Goal: Use online tool/utility: Utilize a website feature to perform a specific function

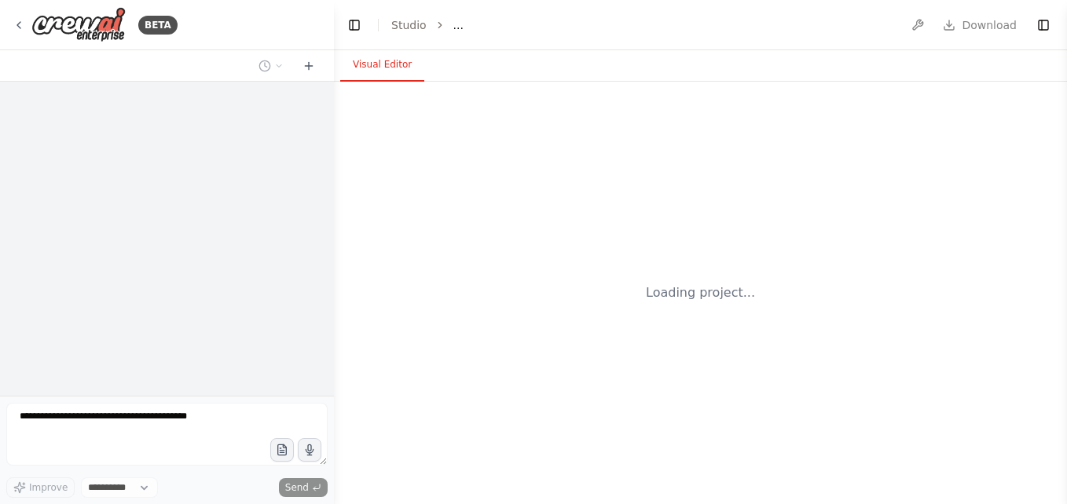
select select "****"
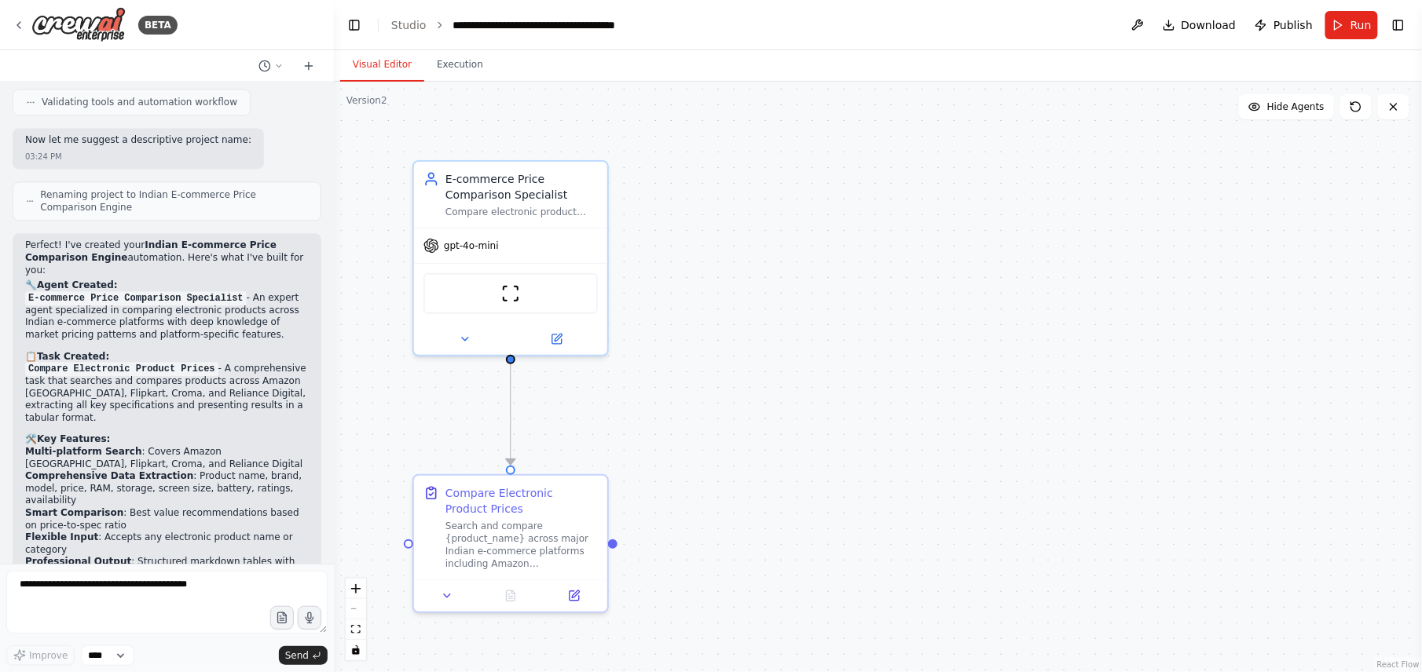
scroll to position [1218, 0]
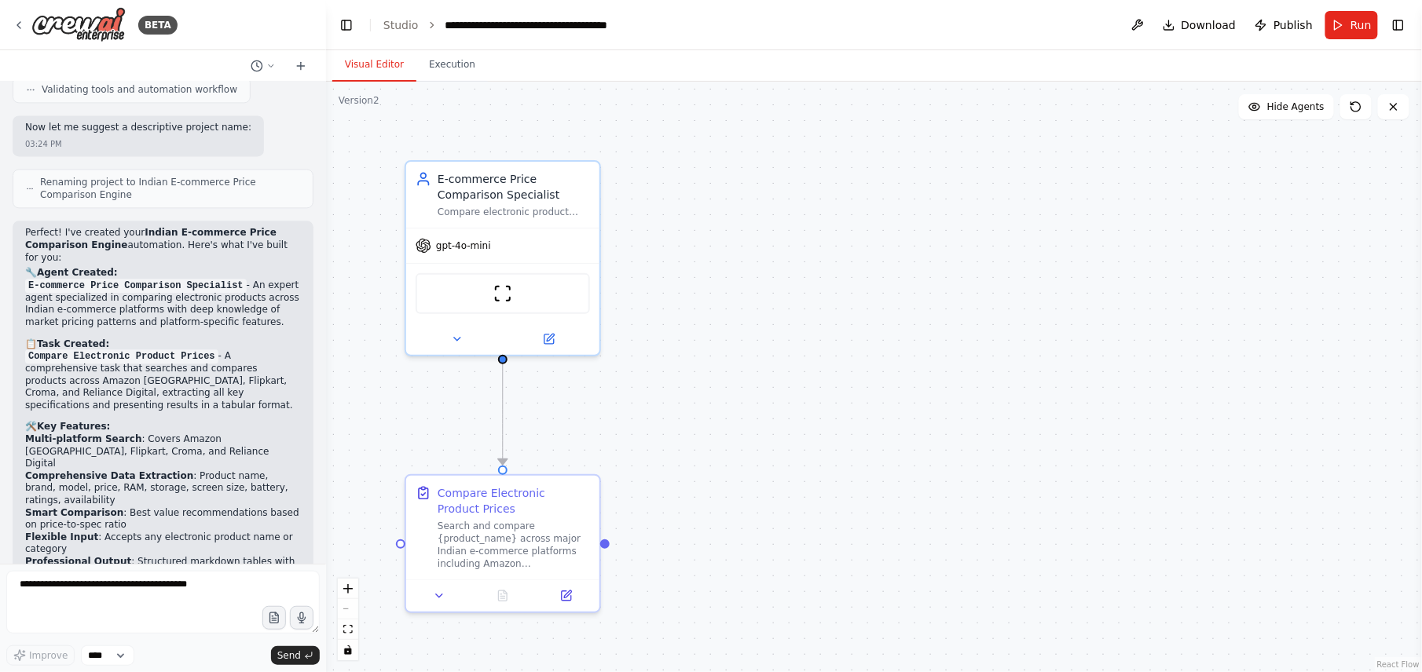
drag, startPoint x: 331, startPoint y: 375, endPoint x: 327, endPoint y: 159, distance: 215.3
click at [327, 159] on div "BETA An agent to compare price and product specifications. Goal is to compare e…" at bounding box center [711, 336] width 1422 height 672
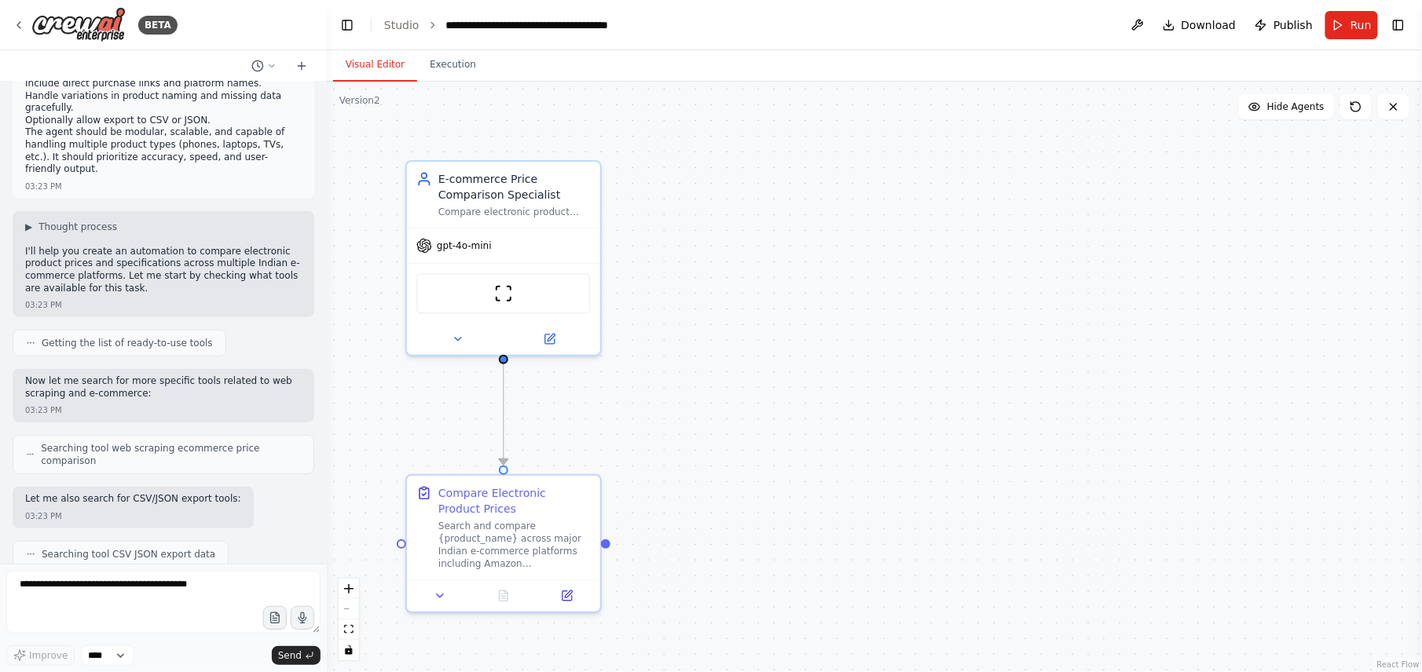
scroll to position [0, 0]
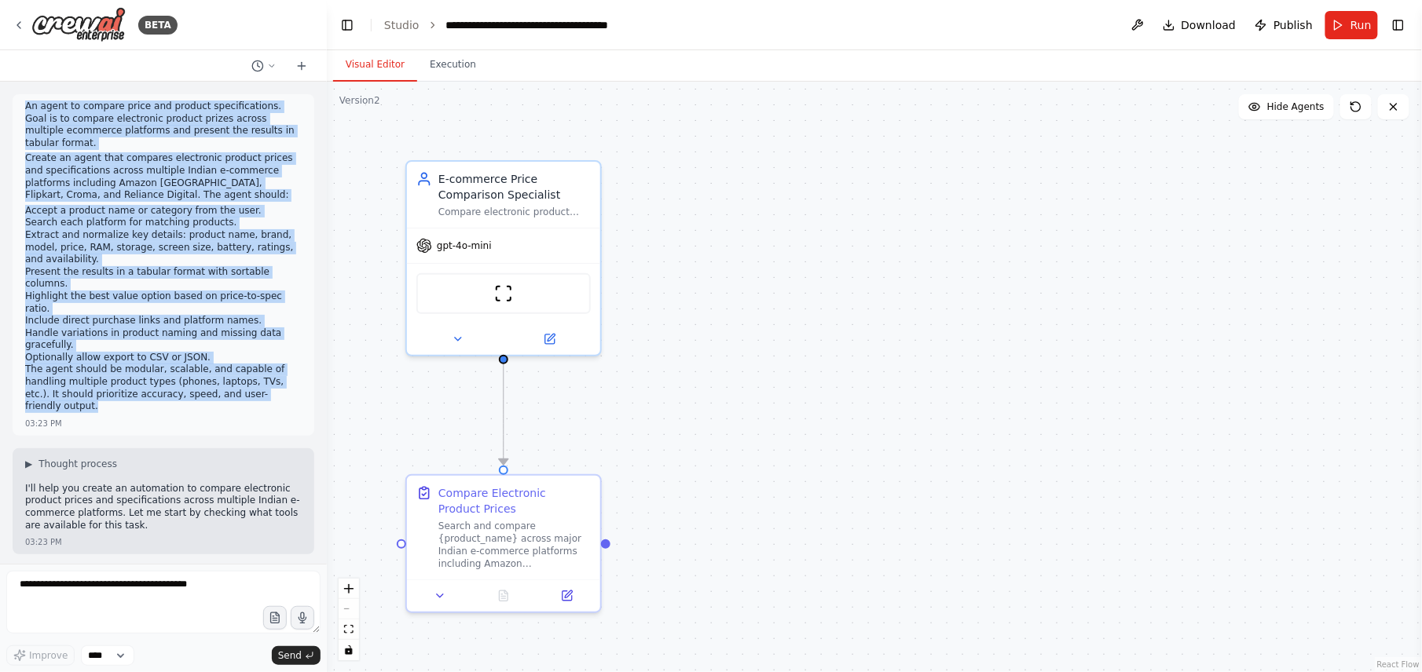
drag, startPoint x: 24, startPoint y: 107, endPoint x: 129, endPoint y: 403, distance: 314.0
click at [129, 403] on div "An agent to compare price and product specifications. Goal is to compare electr…" at bounding box center [163, 259] width 277 height 316
copy div "An agent to compare price and product specifications. Goal is to compare electr…"
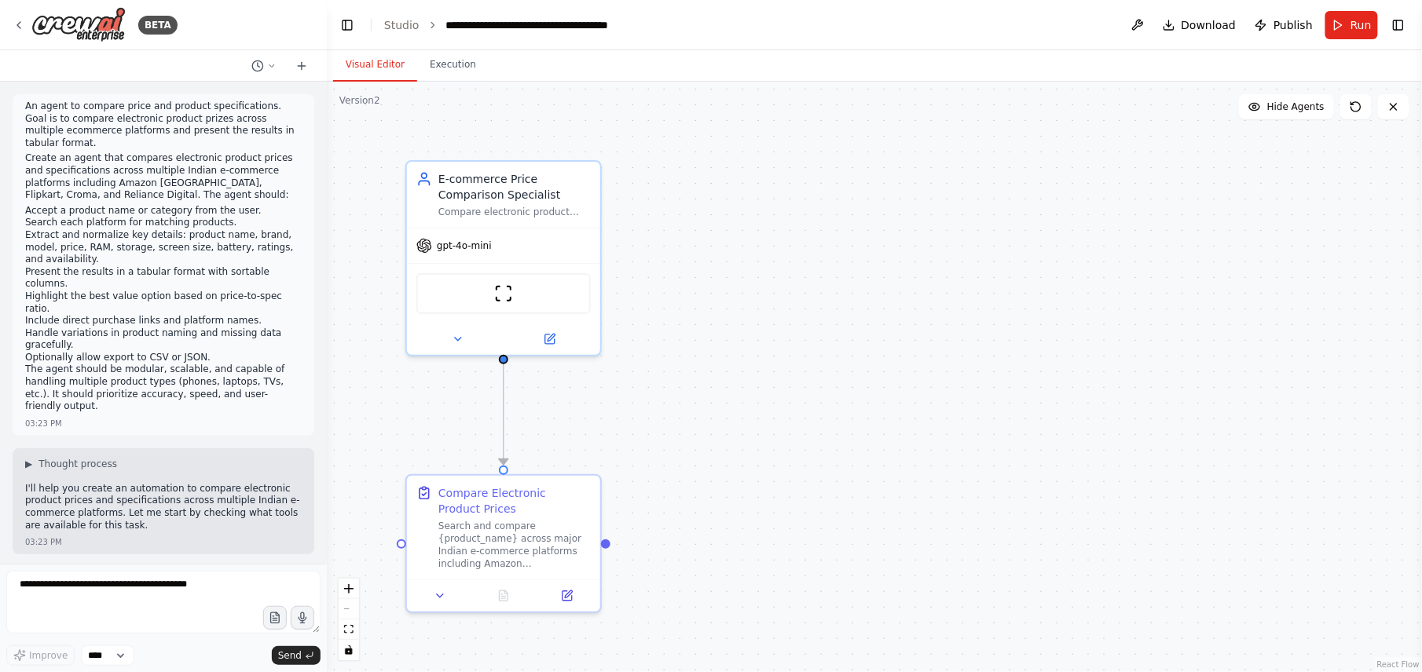
click at [241, 504] on div "An agent to compare price and product specifications. Goal is to compare electr…" at bounding box center [163, 323] width 327 height 482
click at [1066, 25] on span "Publish" at bounding box center [1292, 25] width 39 height 16
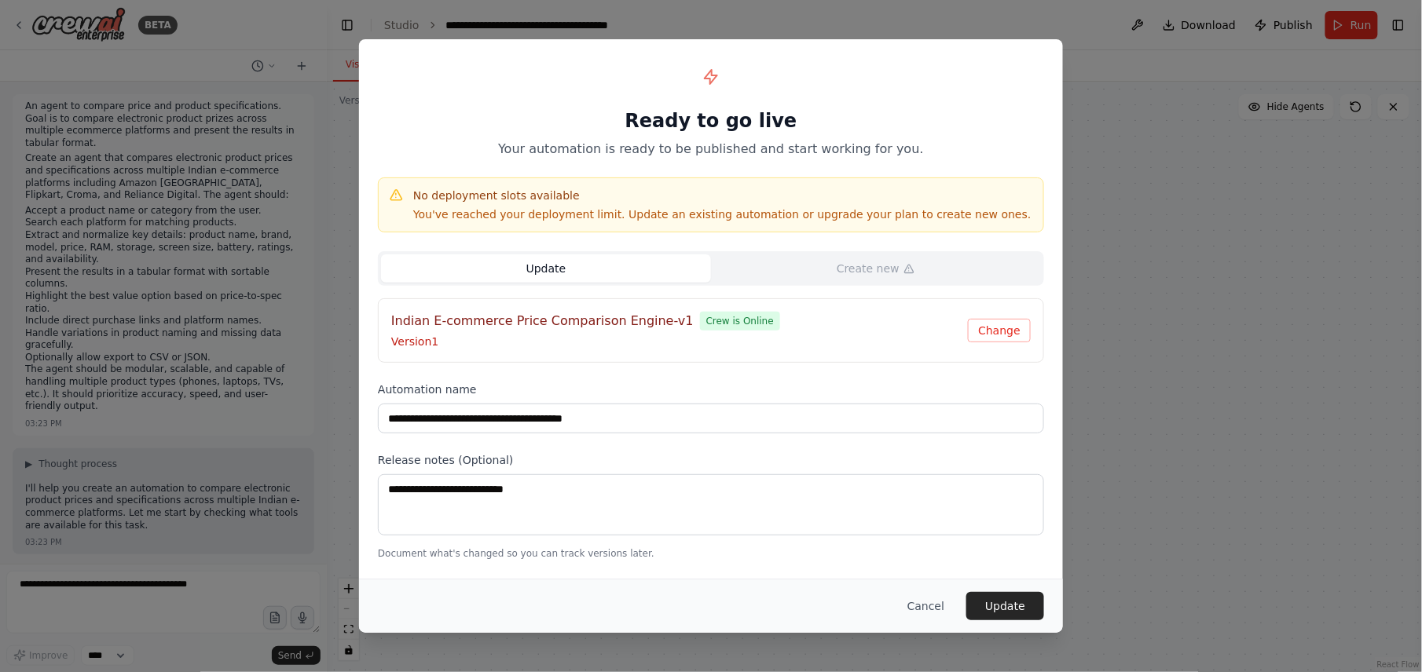
click at [713, 323] on span "Crew is Online" at bounding box center [740, 321] width 80 height 19
click at [593, 271] on button "Update" at bounding box center [546, 269] width 330 height 28
click at [930, 504] on button "Cancel" at bounding box center [926, 606] width 62 height 28
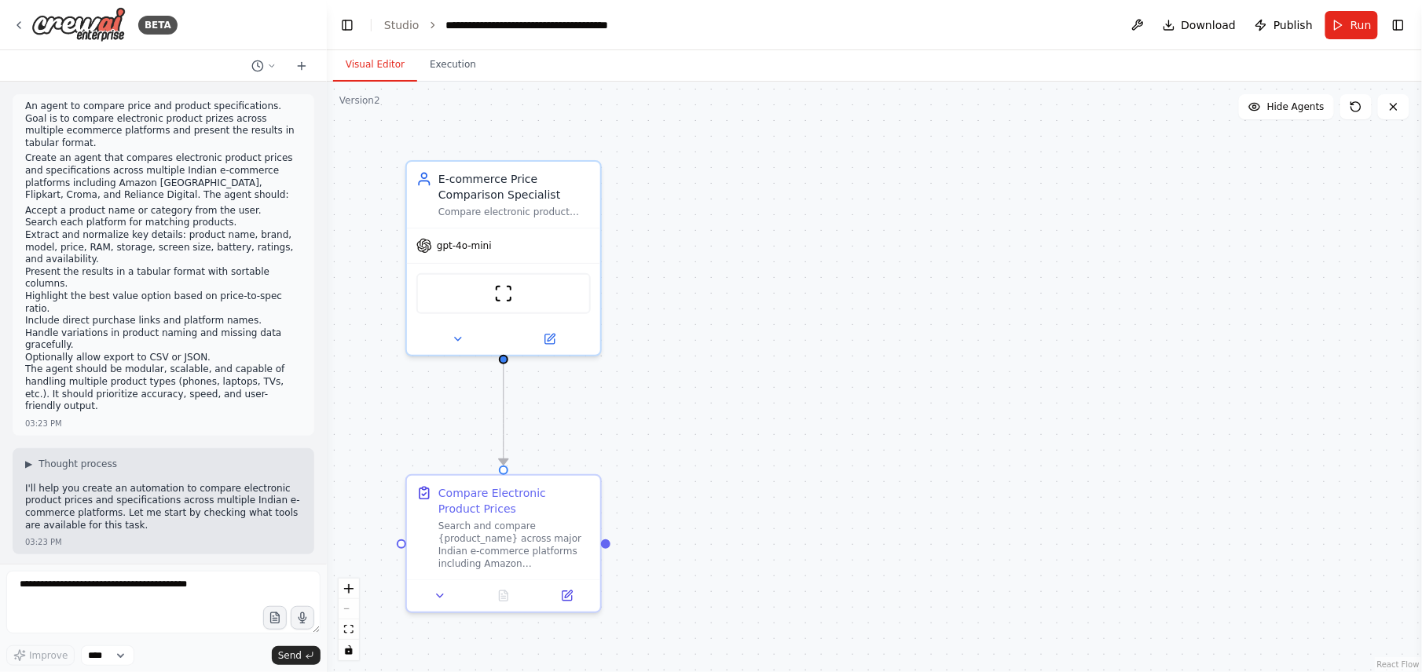
click at [562, 206] on div "Compare electronic product prices and specifications across multiple Indian e-c…" at bounding box center [514, 212] width 152 height 13
click at [549, 339] on icon at bounding box center [549, 339] width 9 height 9
click at [549, 336] on icon at bounding box center [551, 337] width 7 height 7
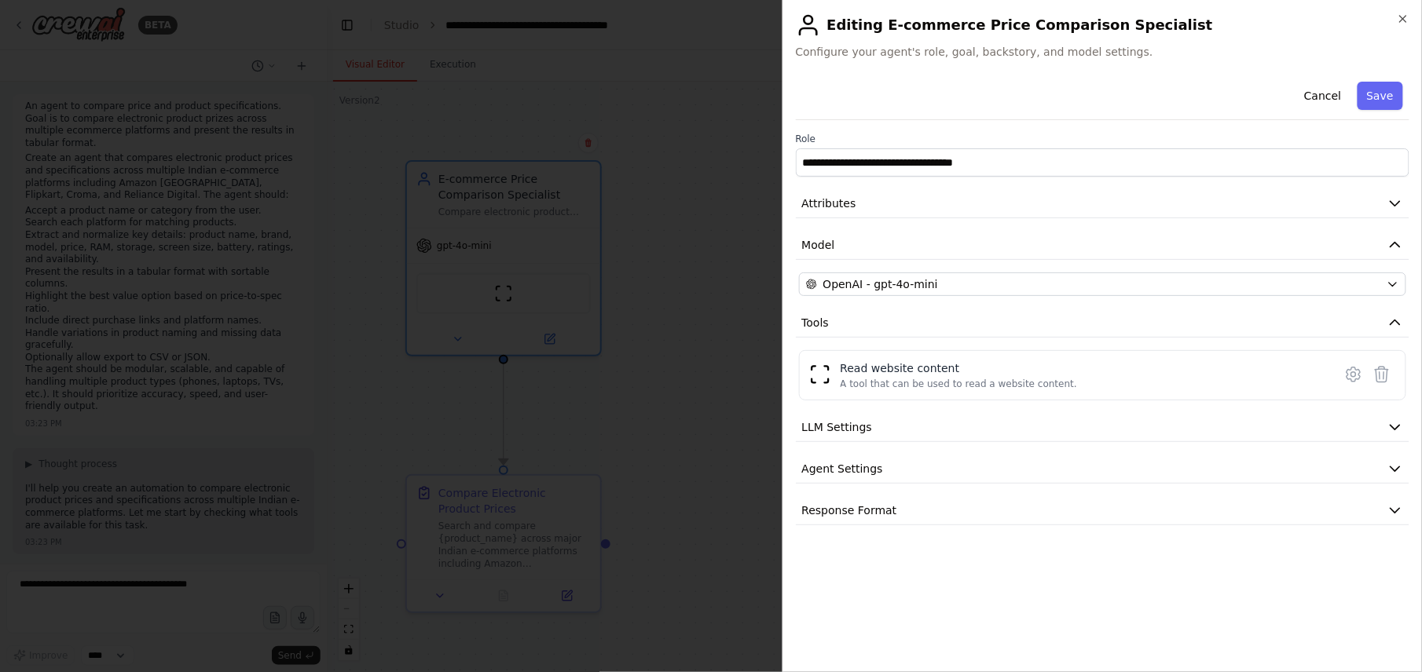
click at [1066, 430] on icon "button" at bounding box center [1394, 428] width 9 height 5
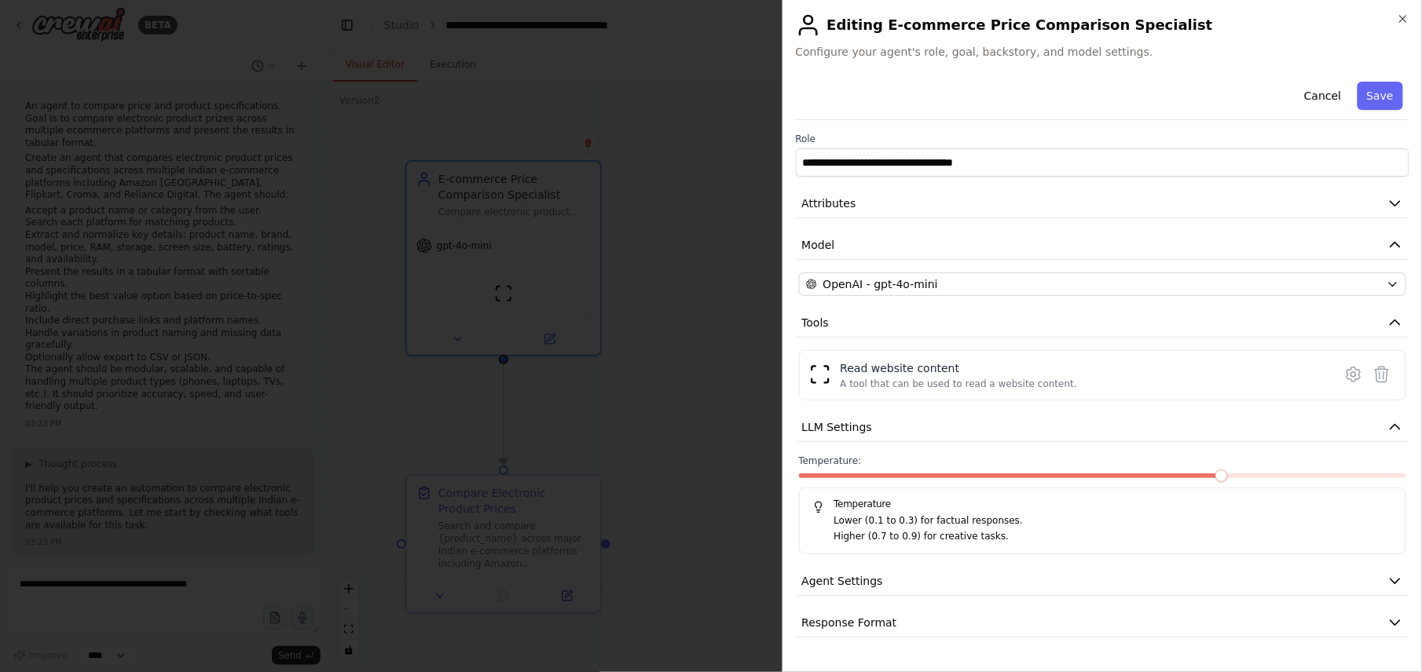
click at [1066, 504] on icon "button" at bounding box center [1395, 581] width 16 height 16
click at [1066, 20] on icon "button" at bounding box center [1403, 19] width 13 height 13
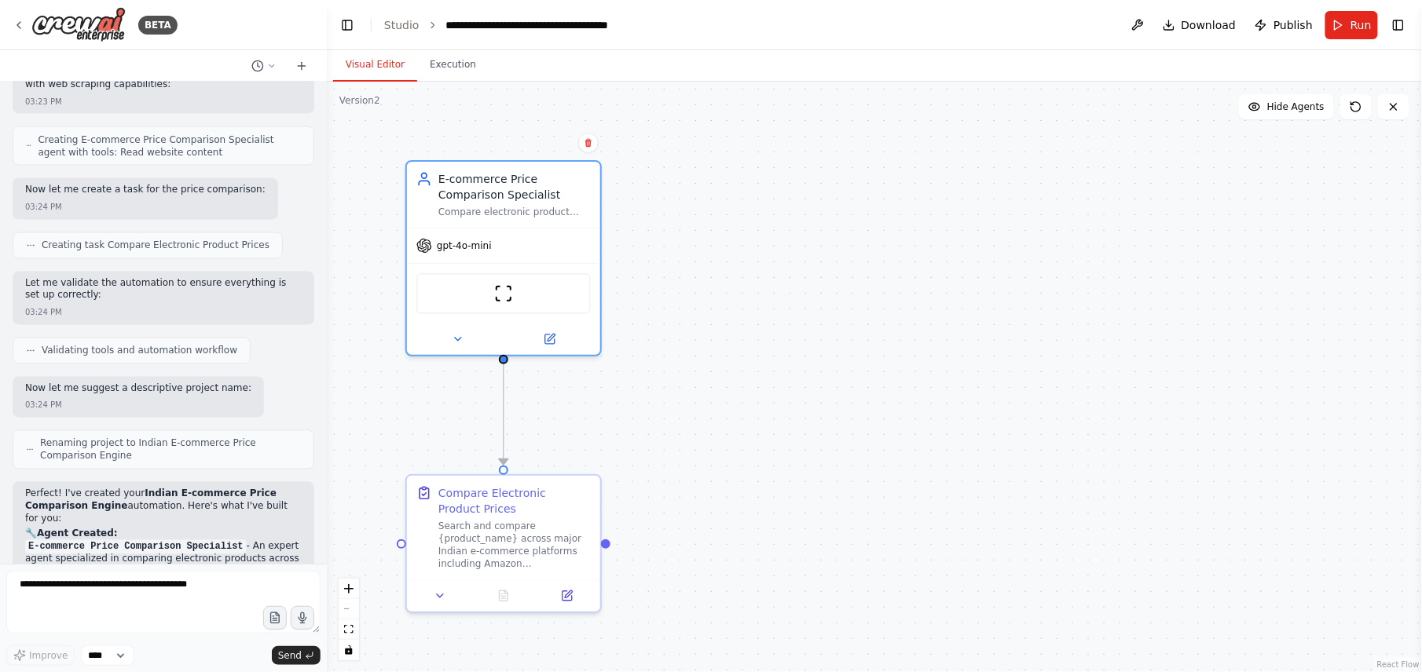
scroll to position [1045, 0]
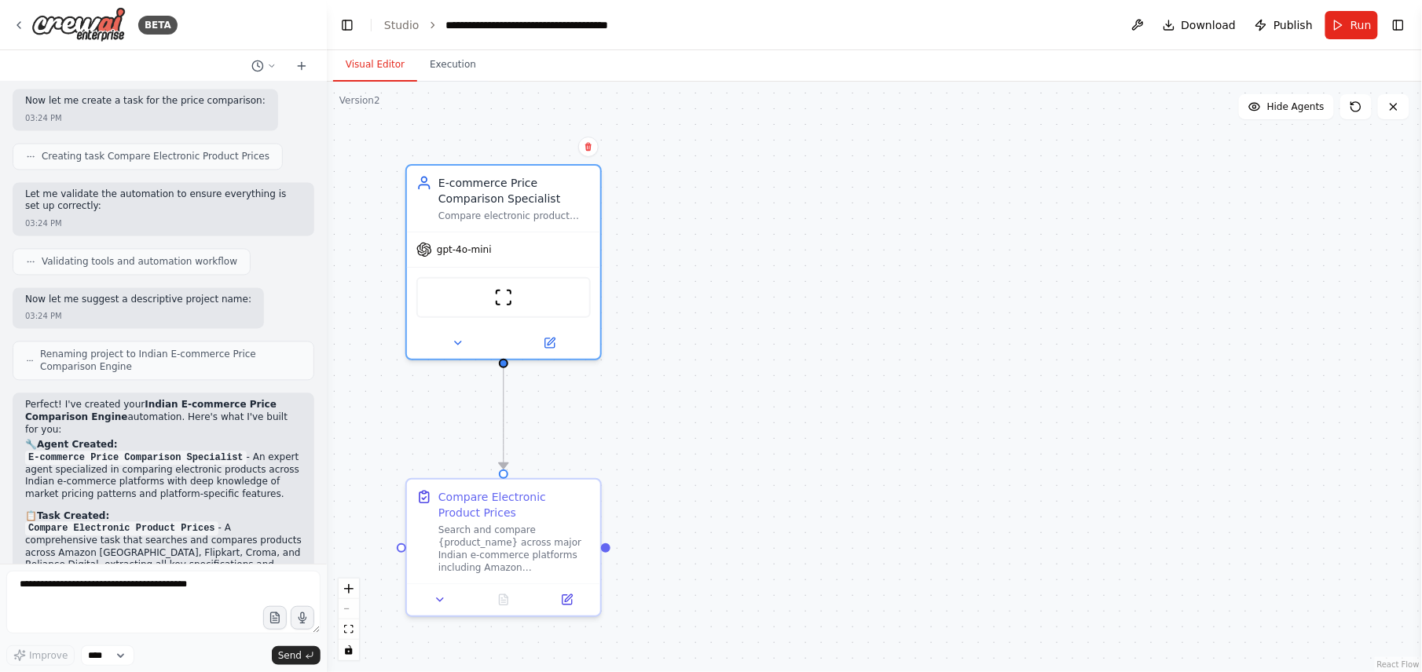
click at [328, 346] on div ".deletable-edge-delete-btn { width: 20px; height: 20px; border: 0px solid #ffff…" at bounding box center [874, 377] width 1095 height 591
drag, startPoint x: 321, startPoint y: 348, endPoint x: 326, endPoint y: 375, distance: 27.1
click at [326, 375] on div "BETA An agent to compare price and product specifications. Goal is to compare e…" at bounding box center [711, 336] width 1422 height 672
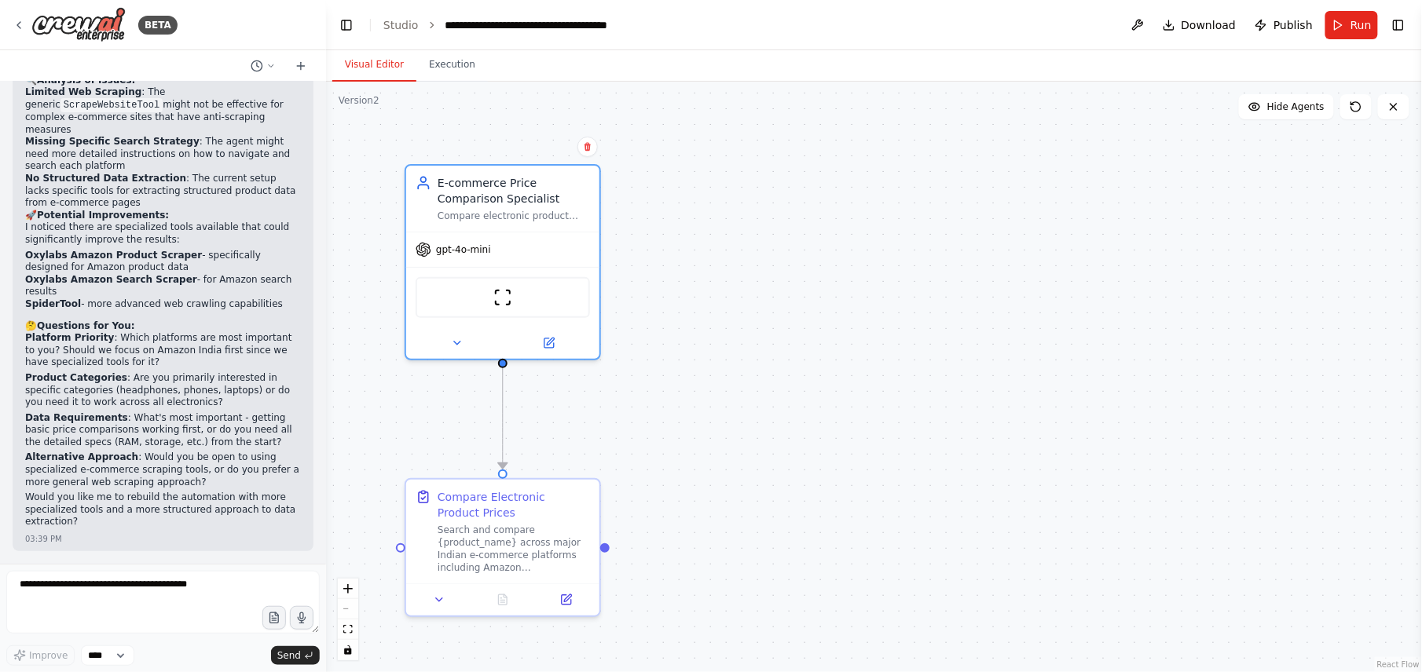
scroll to position [2195, 0]
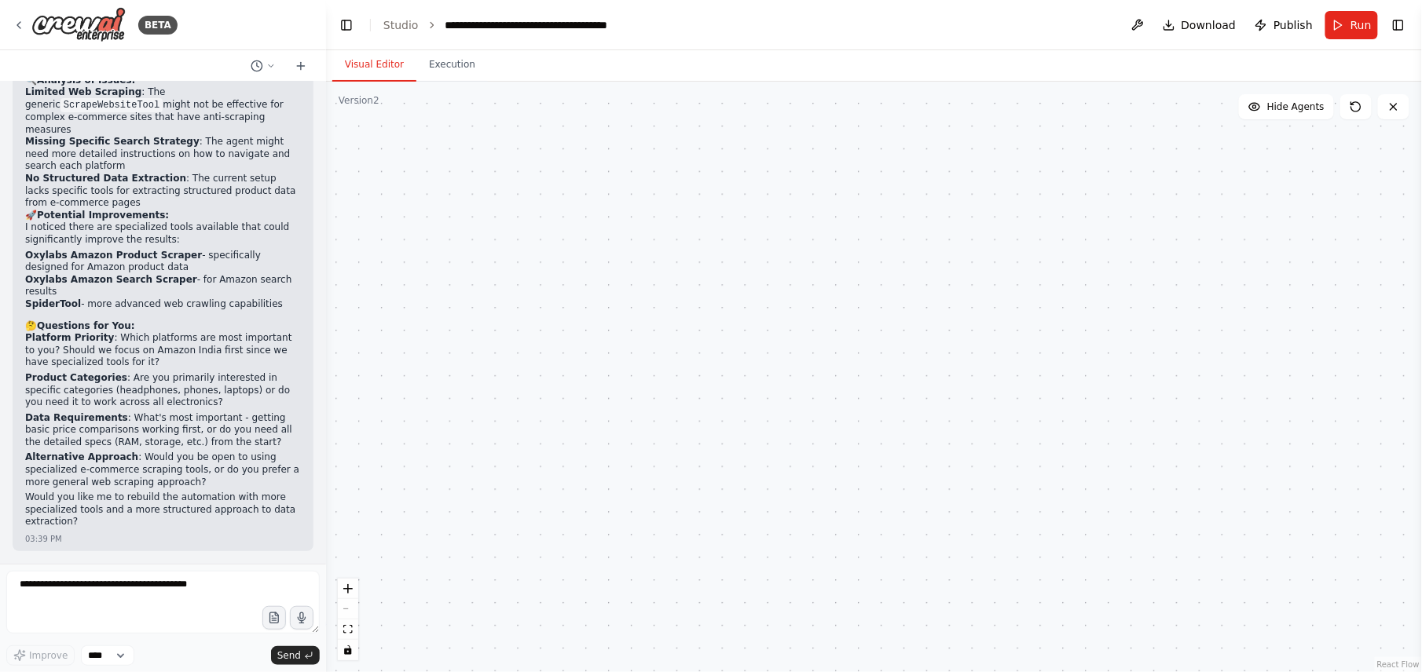
click at [456, 73] on button "Execution" at bounding box center [451, 65] width 71 height 33
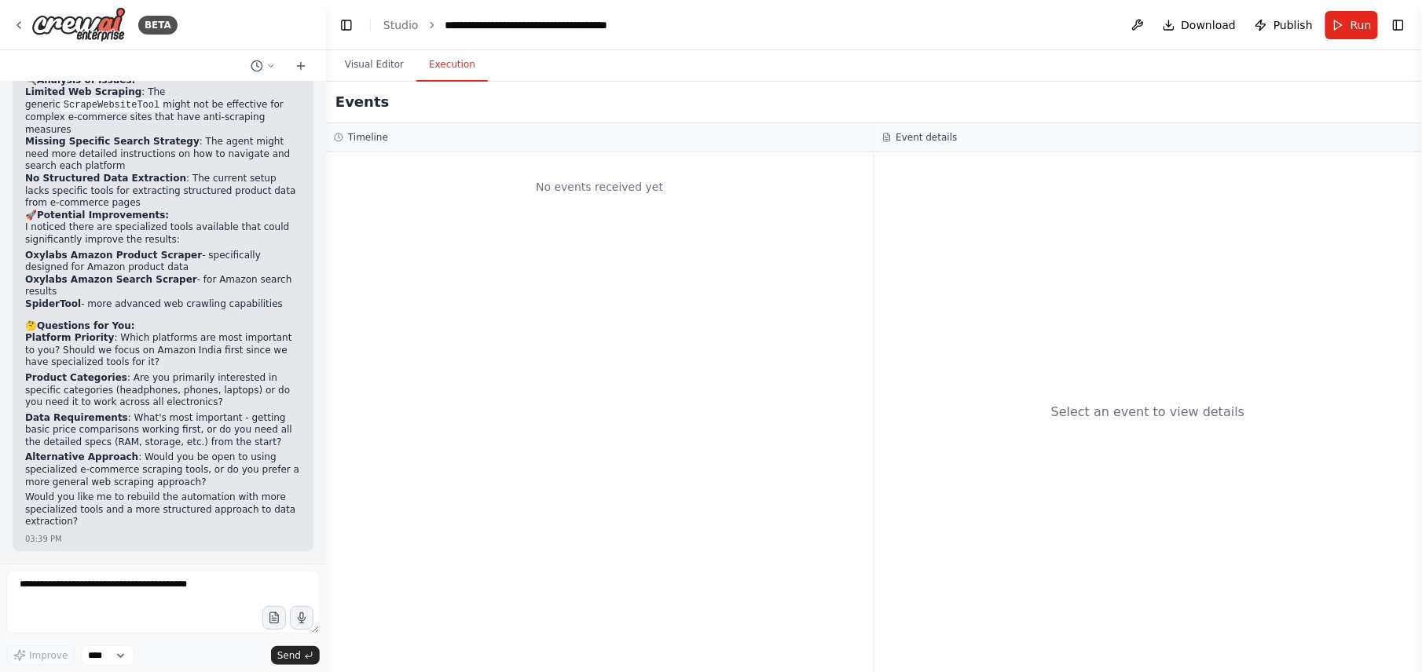
click at [389, 59] on button "Visual Editor" at bounding box center [374, 65] width 84 height 33
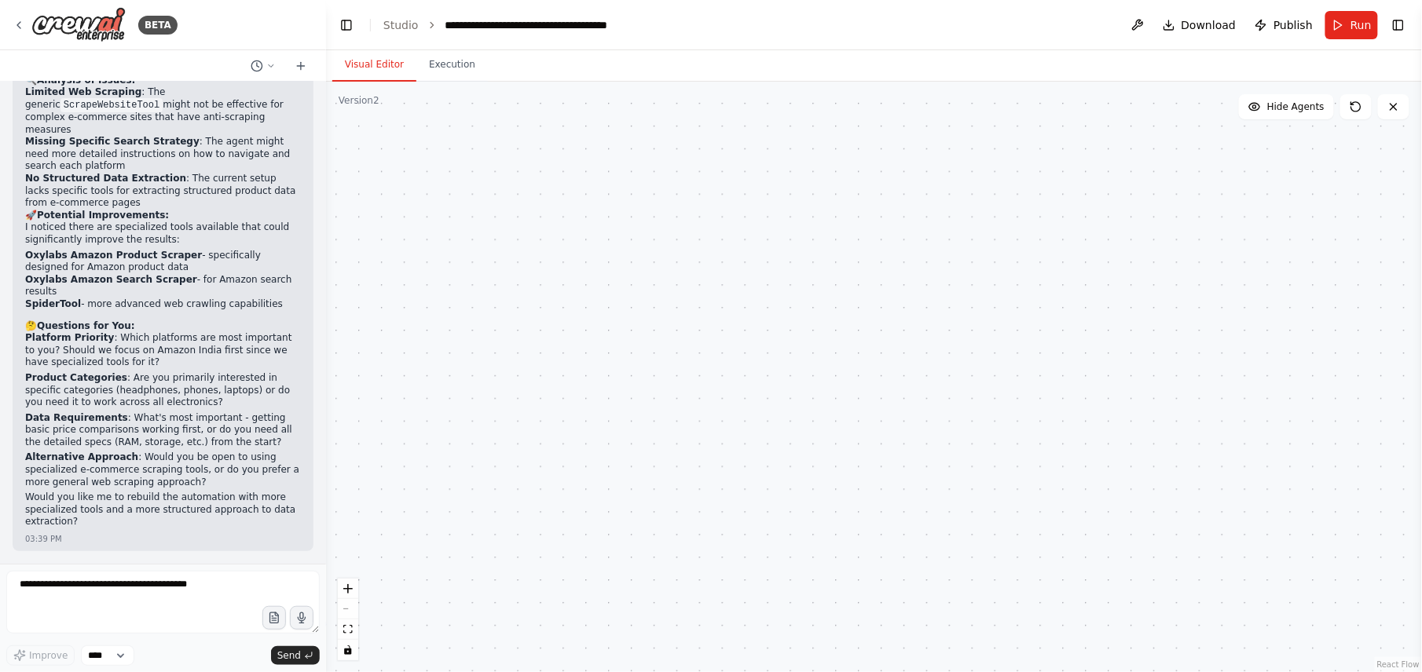
click at [1066, 25] on span "Run" at bounding box center [1360, 25] width 21 height 16
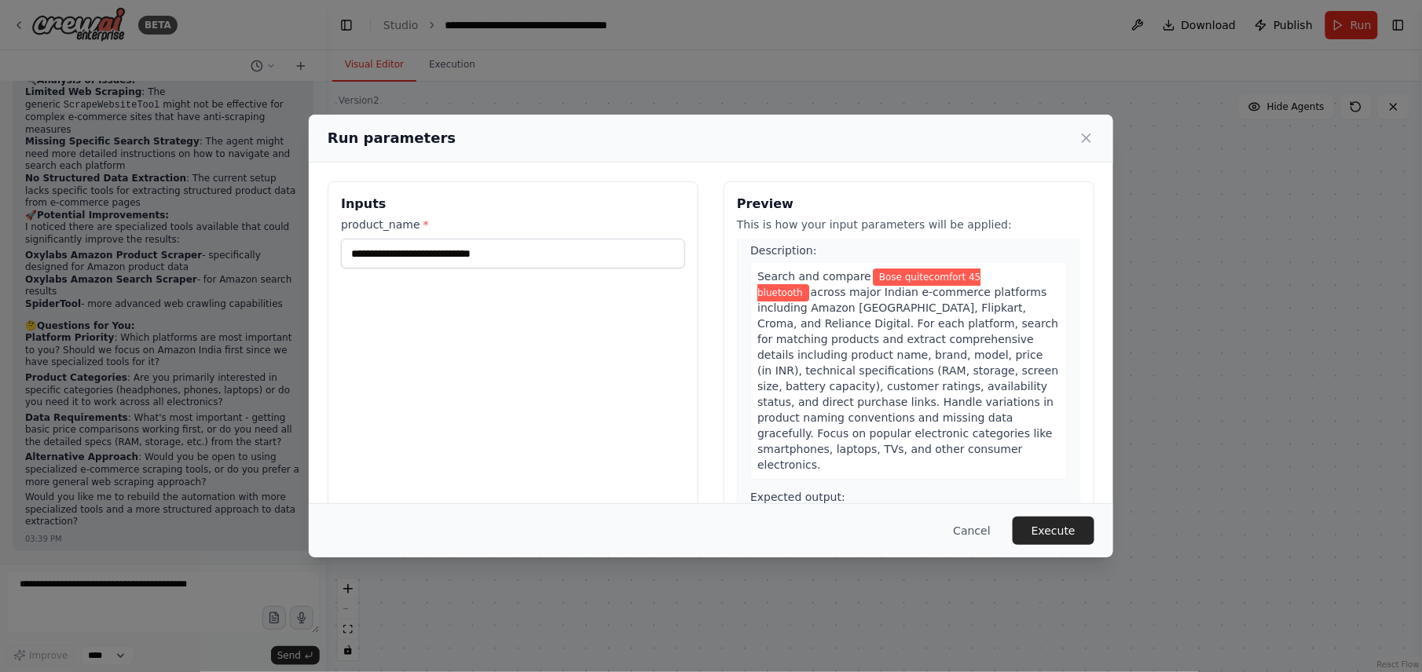
scroll to position [0, 0]
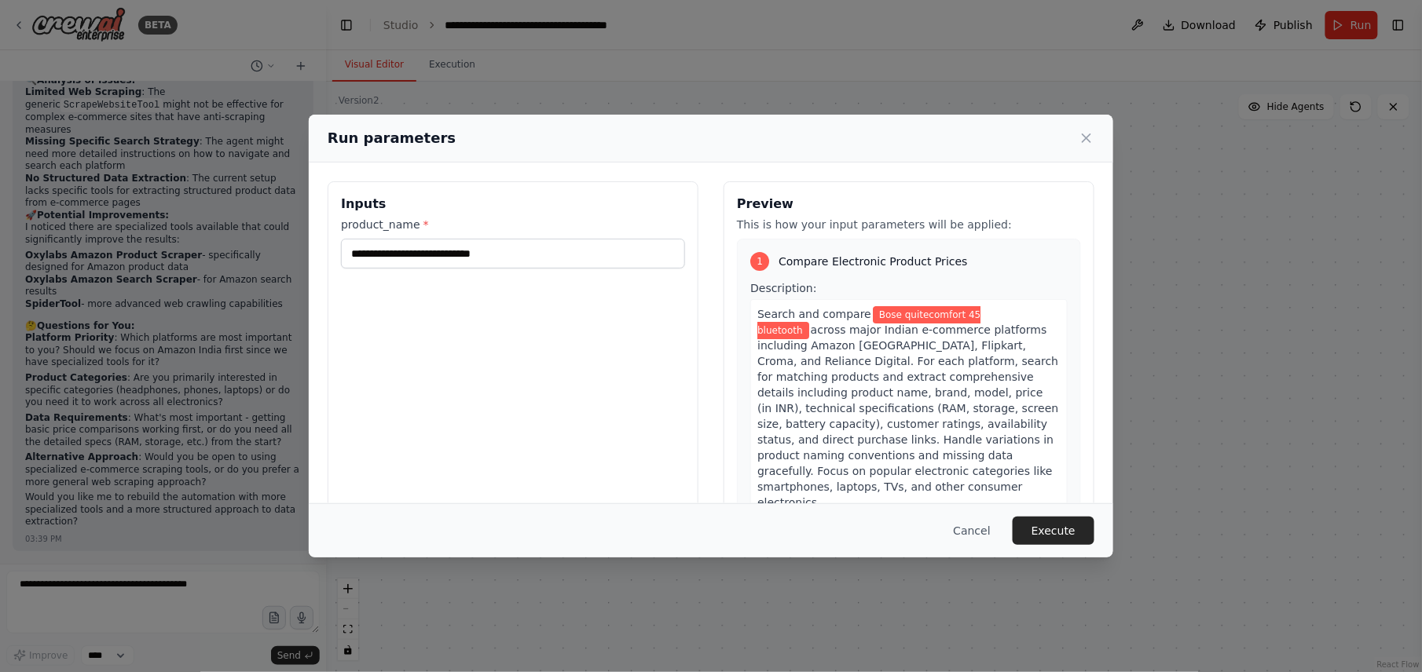
click at [1062, 504] on button "Execute" at bounding box center [1054, 531] width 82 height 28
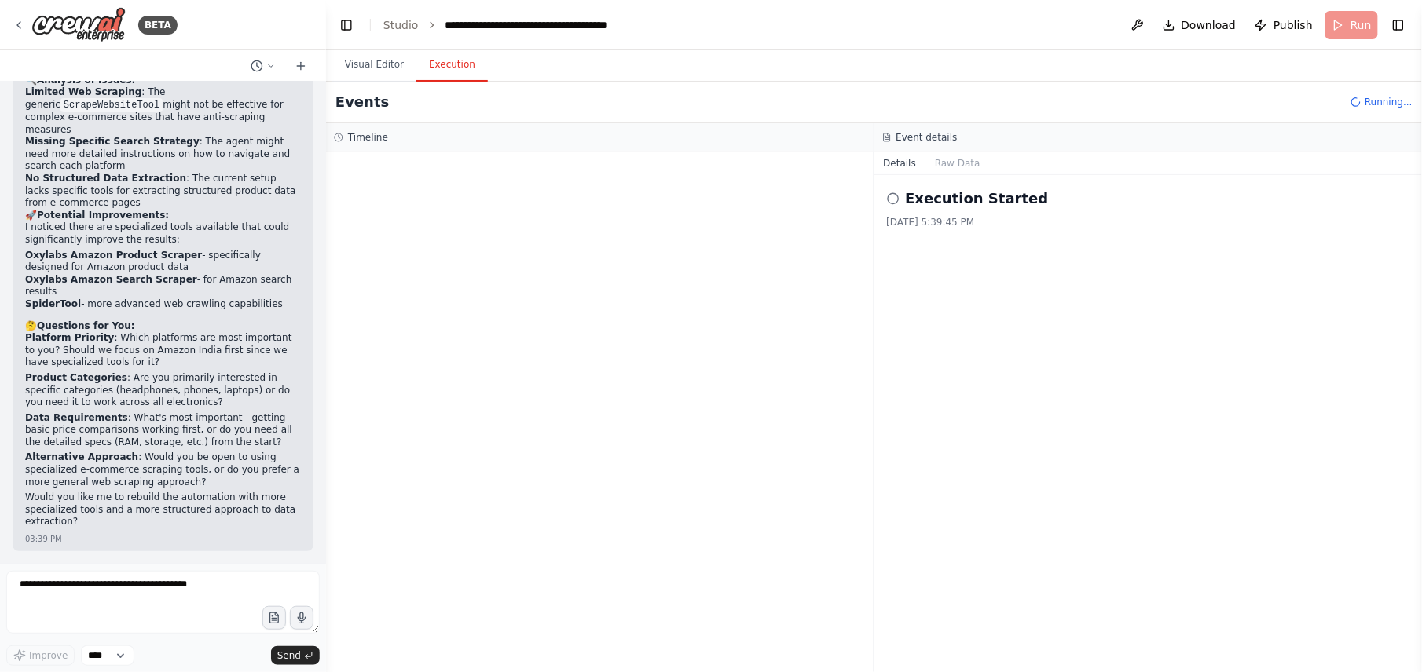
click at [268, 66] on icon at bounding box center [270, 65] width 9 height 9
click at [268, 66] on div at bounding box center [163, 336] width 326 height 672
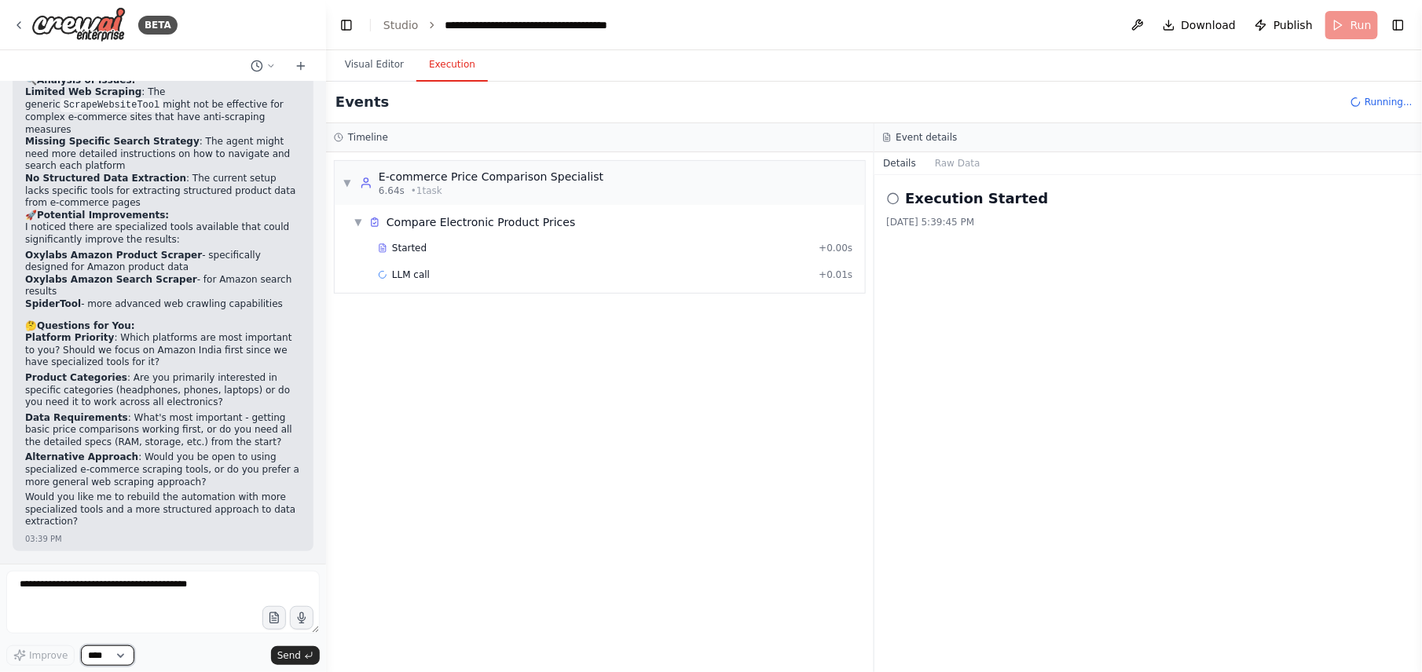
click at [763, 32] on div "BETA An agent to compare price and product specifications. Goal is to compare e…" at bounding box center [711, 336] width 1422 height 672
click at [1066, 26] on span "Download" at bounding box center [1208, 25] width 55 height 16
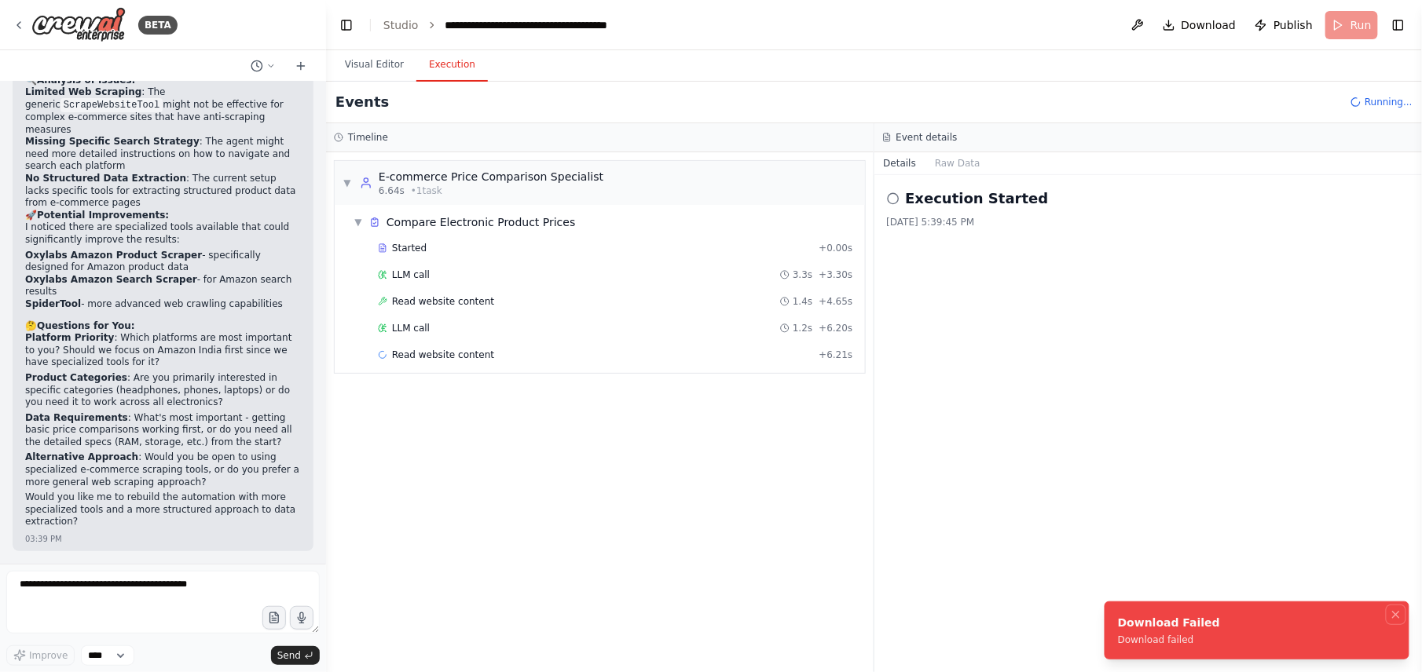
click at [1066, 504] on icon "Notifications (F8)" at bounding box center [1396, 615] width 13 height 13
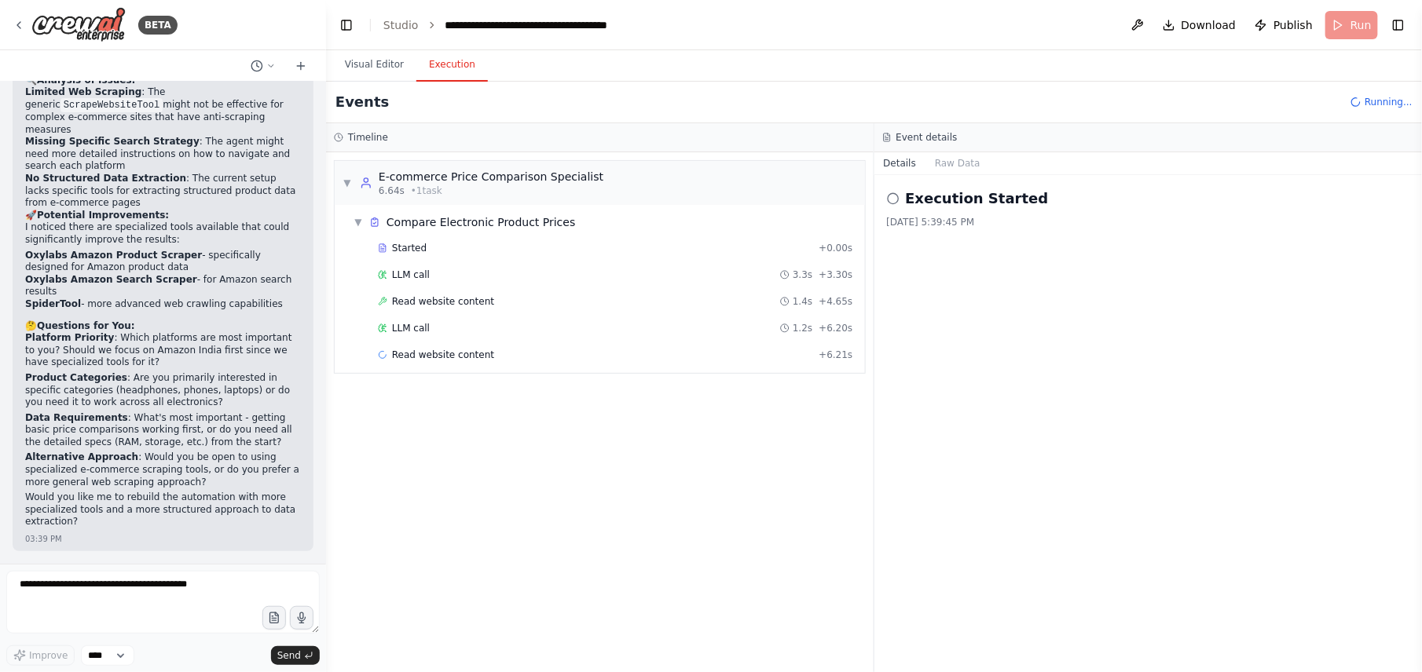
click at [1066, 23] on header "**********" at bounding box center [874, 25] width 1096 height 50
click at [367, 62] on button "Visual Editor" at bounding box center [374, 65] width 84 height 33
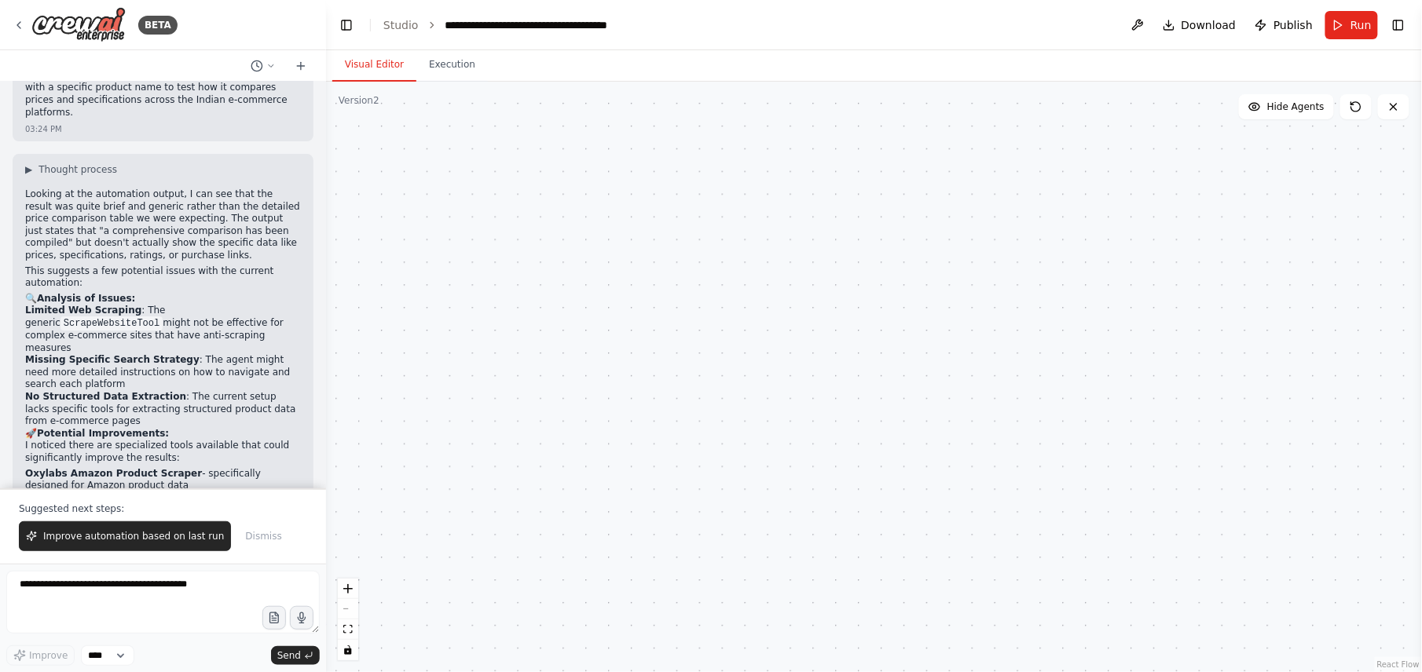
scroll to position [1852, 0]
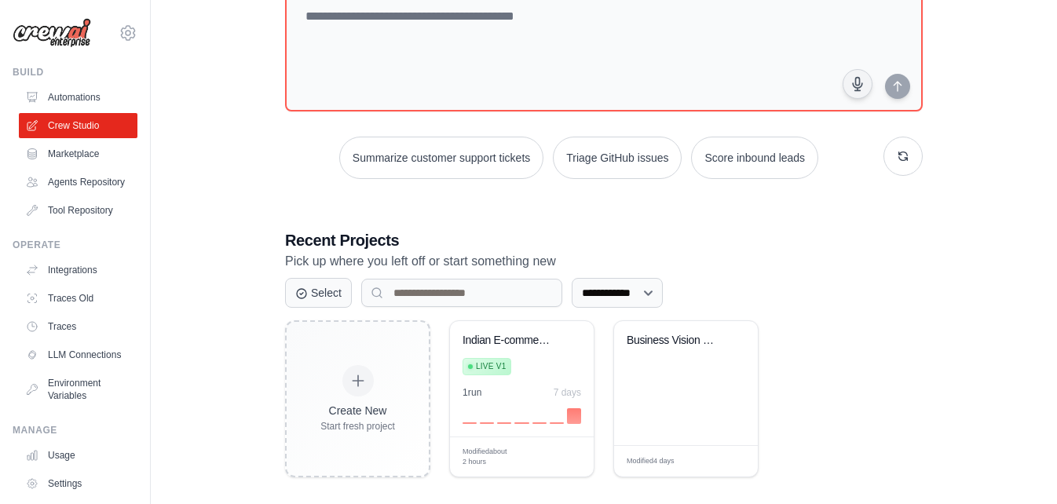
scroll to position [129, 0]
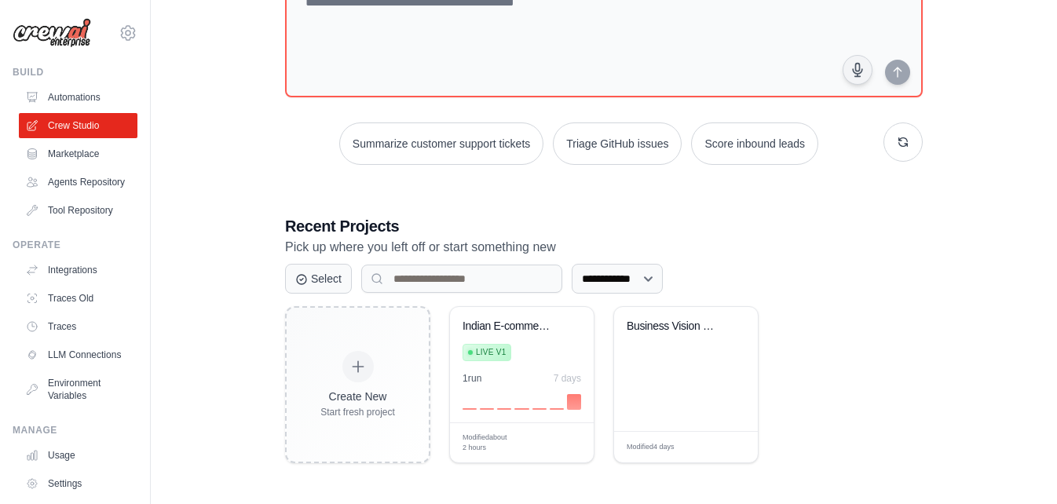
click at [511, 350] on div "Live v1" at bounding box center [487, 352] width 49 height 17
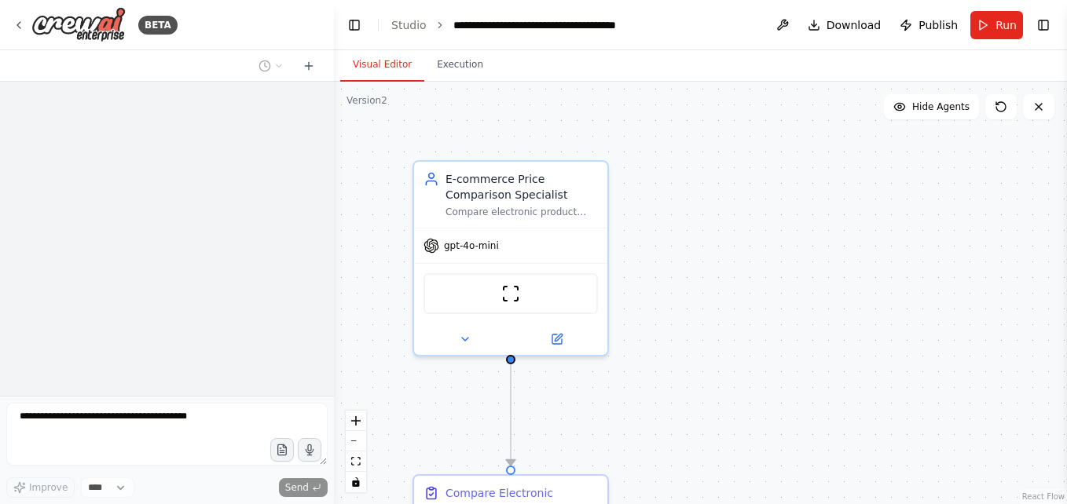
scroll to position [2310, 0]
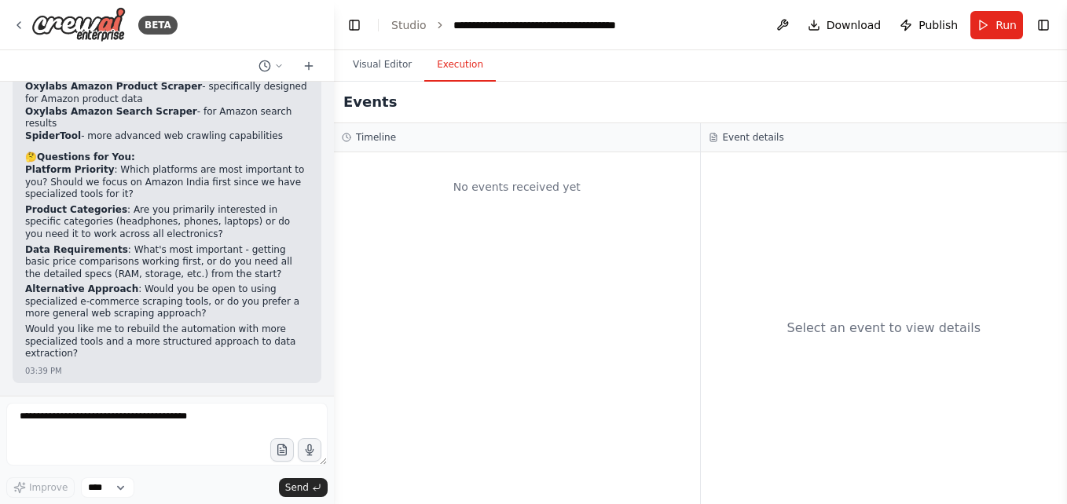
click at [471, 65] on button "Execution" at bounding box center [459, 65] width 71 height 33
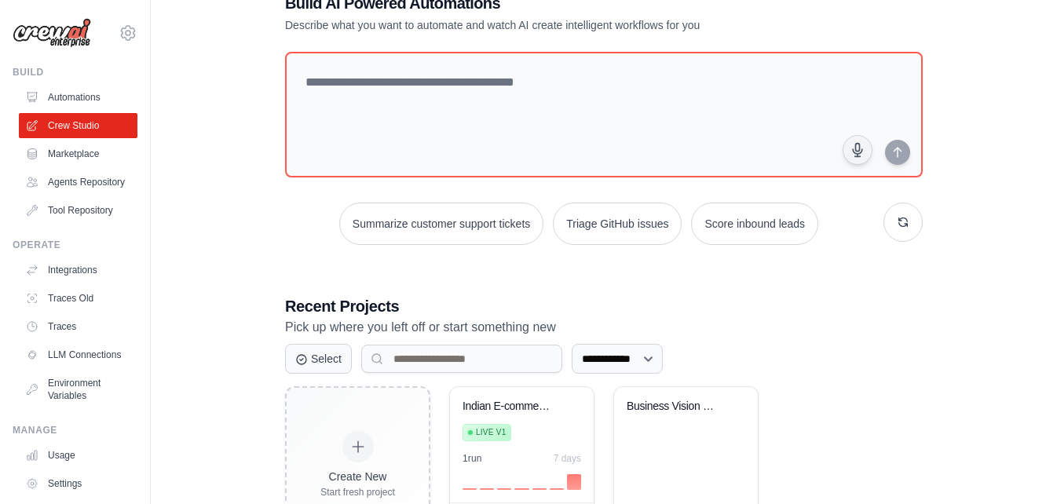
scroll to position [123, 0]
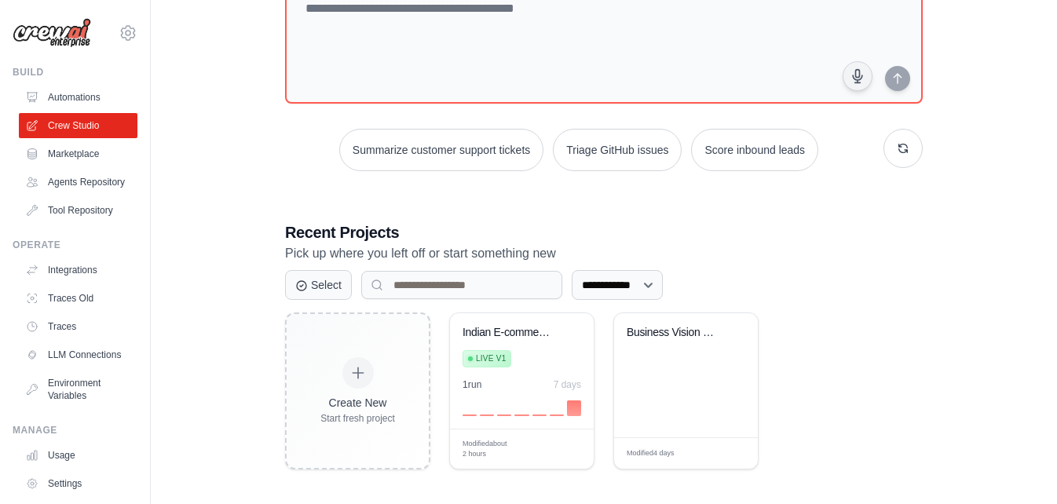
click at [580, 449] on icon at bounding box center [577, 449] width 8 height 8
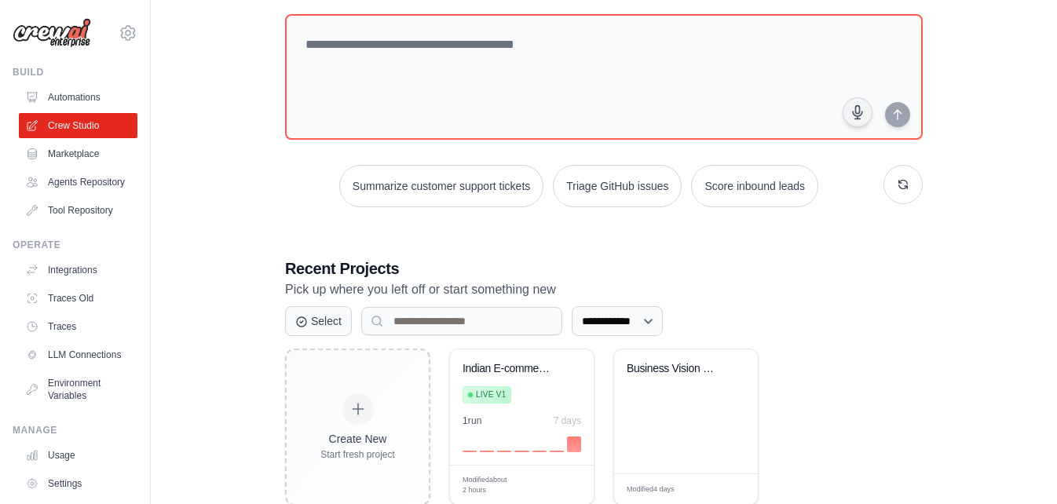
scroll to position [129, 0]
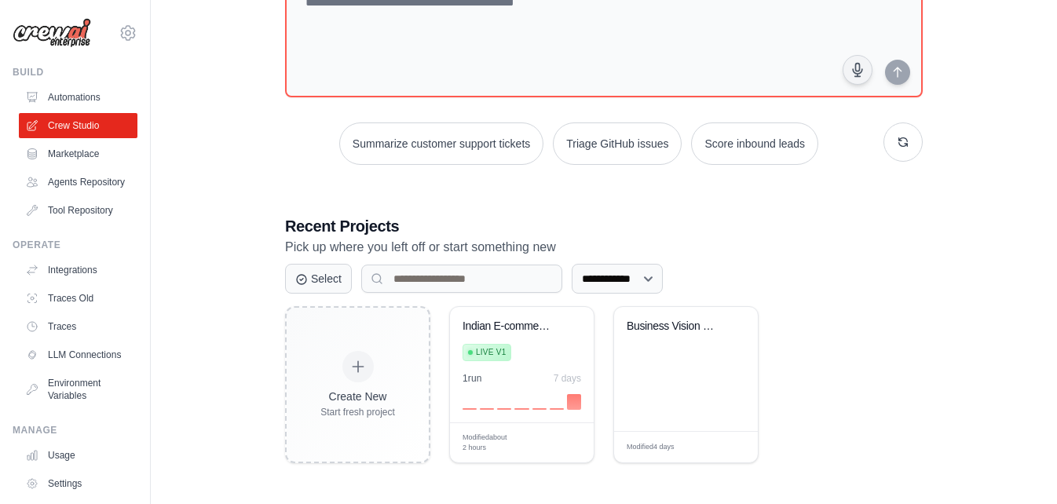
click at [529, 445] on span "Manage" at bounding box center [525, 444] width 28 height 12
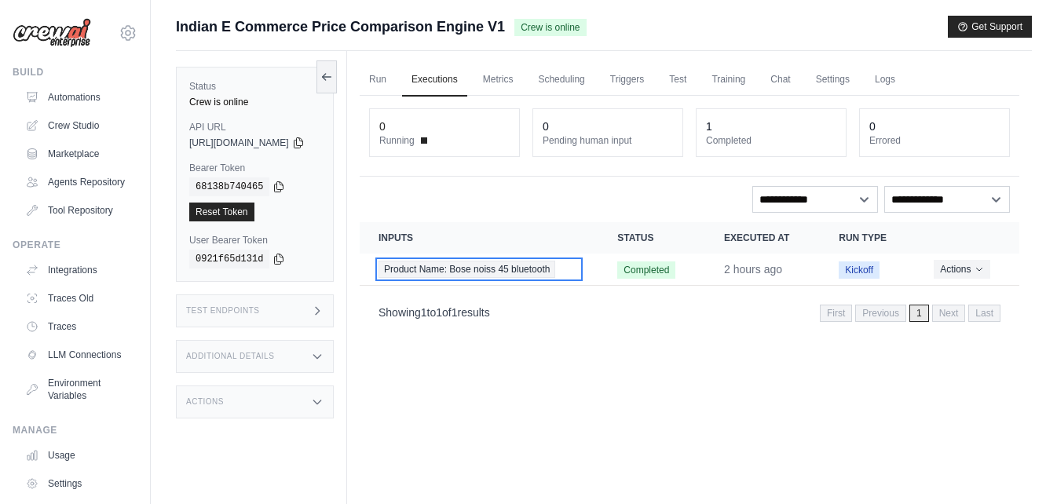
click at [547, 274] on span "Product Name: Bose noiss 45 bluetooth" at bounding box center [467, 269] width 177 height 17
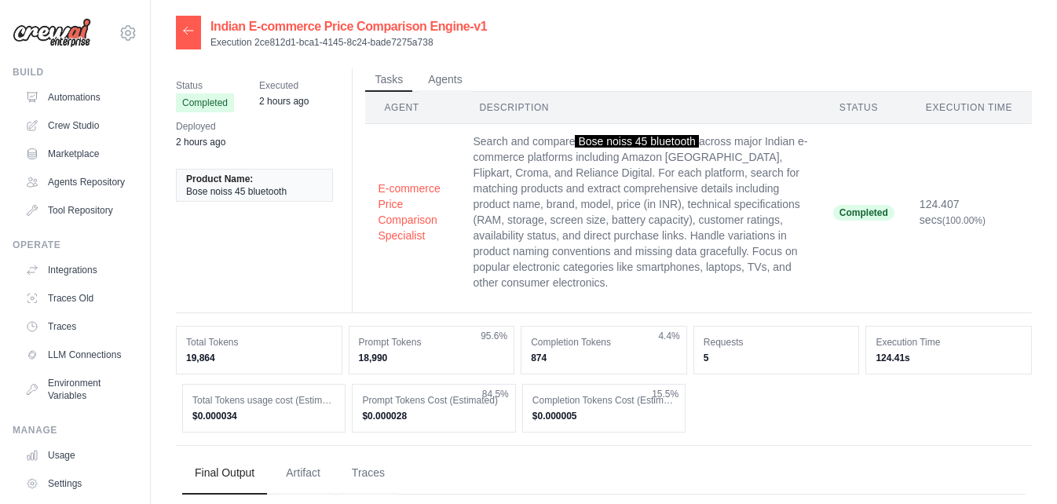
click at [456, 81] on button "Agents" at bounding box center [445, 80] width 53 height 24
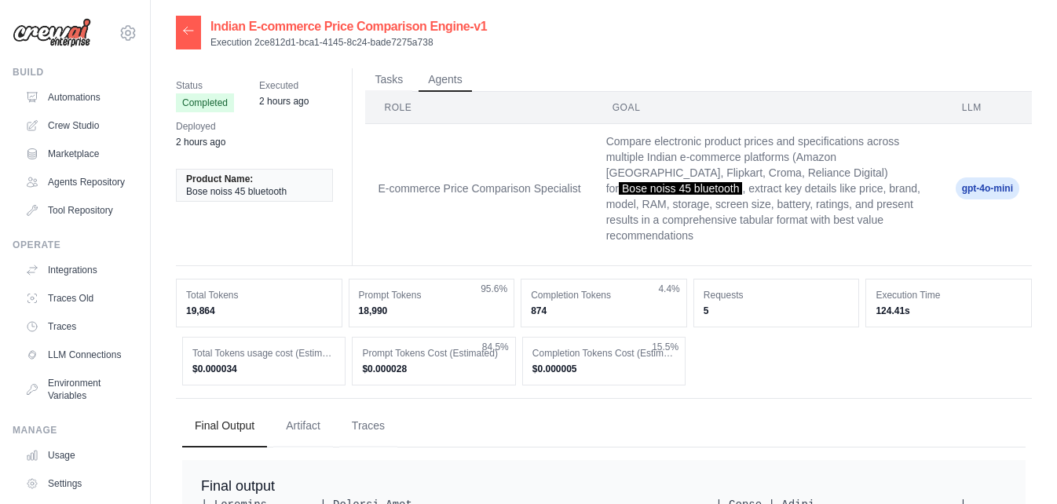
click at [397, 82] on button "Tasks" at bounding box center [388, 80] width 47 height 24
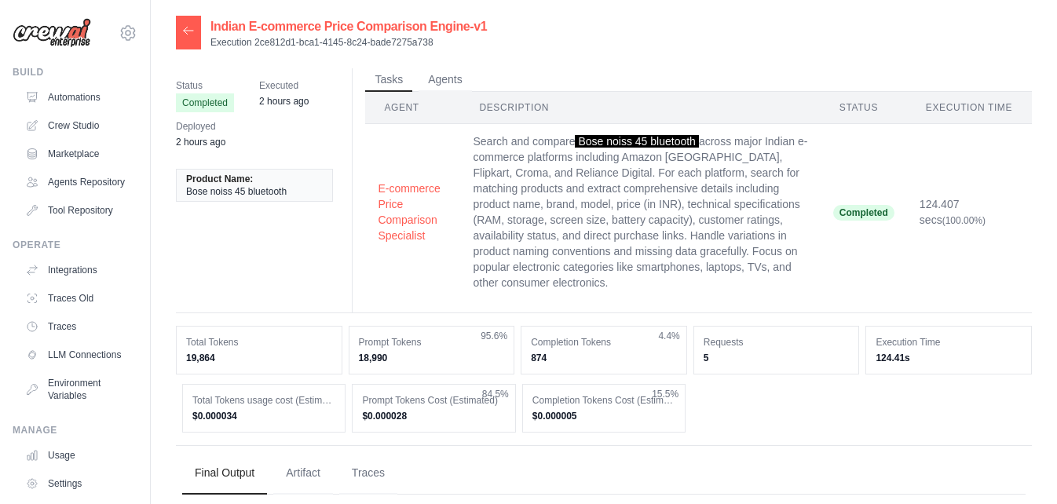
click at [440, 81] on button "Agents" at bounding box center [445, 80] width 53 height 24
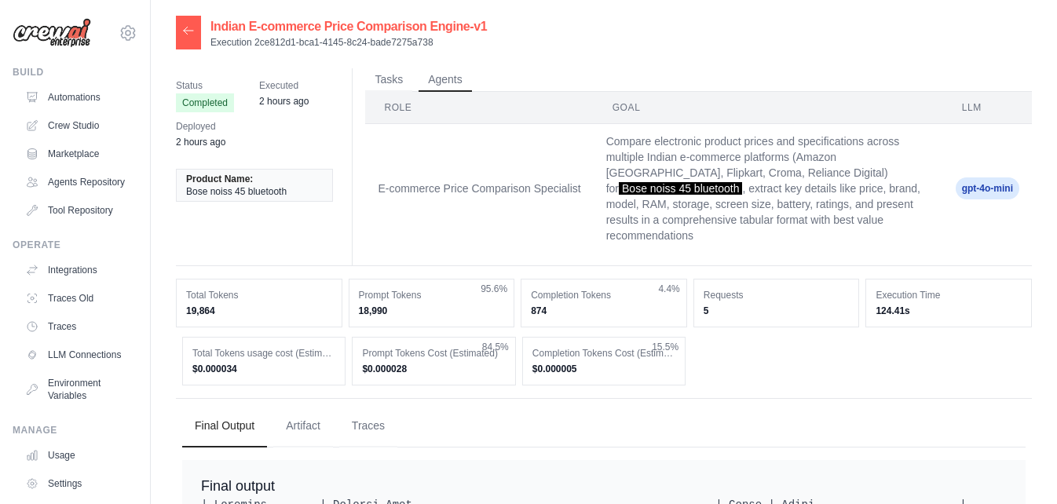
click at [384, 82] on button "Tasks" at bounding box center [388, 80] width 47 height 24
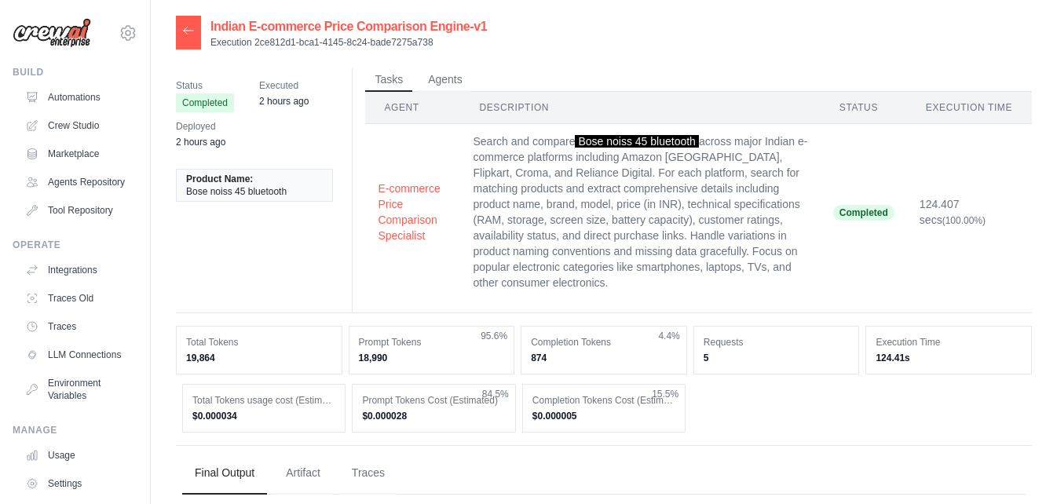
click at [441, 82] on button "Agents" at bounding box center [445, 80] width 53 height 24
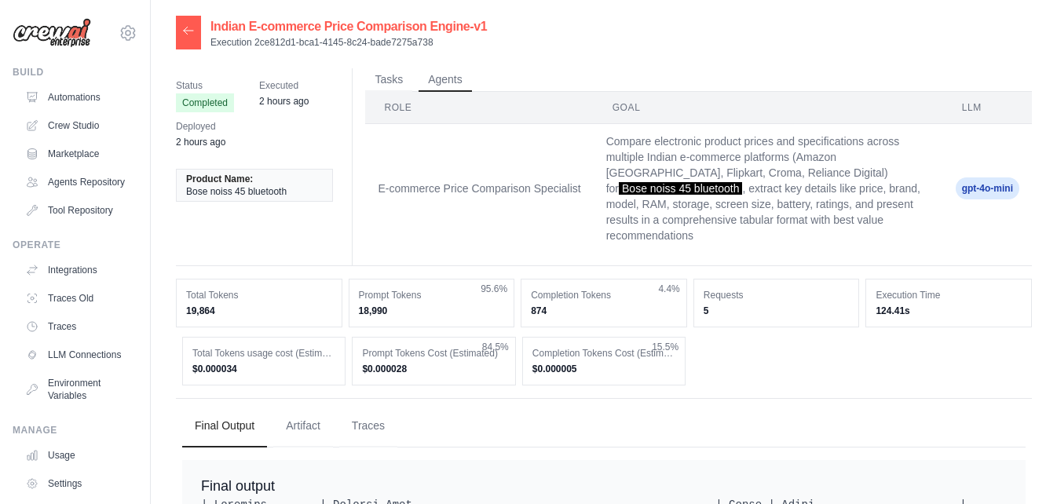
click at [395, 86] on button "Tasks" at bounding box center [388, 80] width 47 height 24
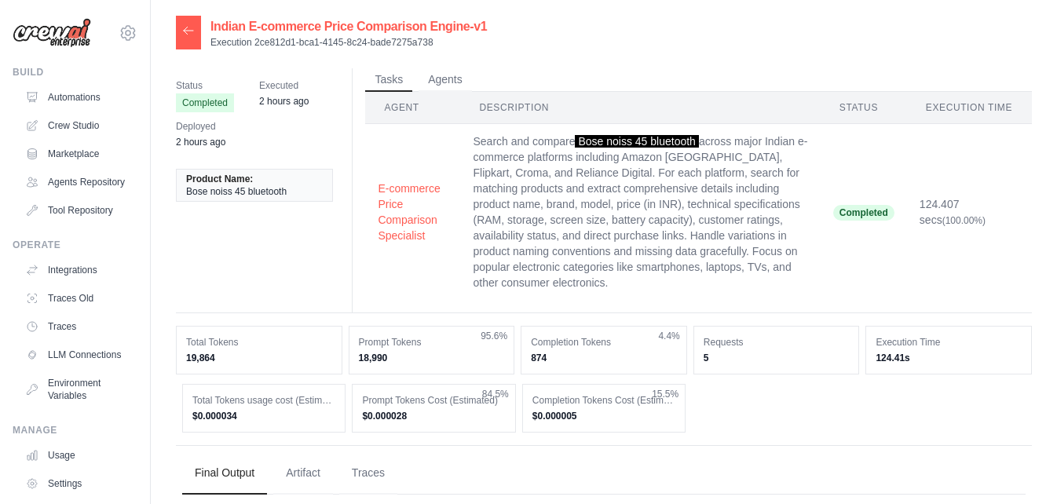
click at [449, 76] on button "Agents" at bounding box center [445, 80] width 53 height 24
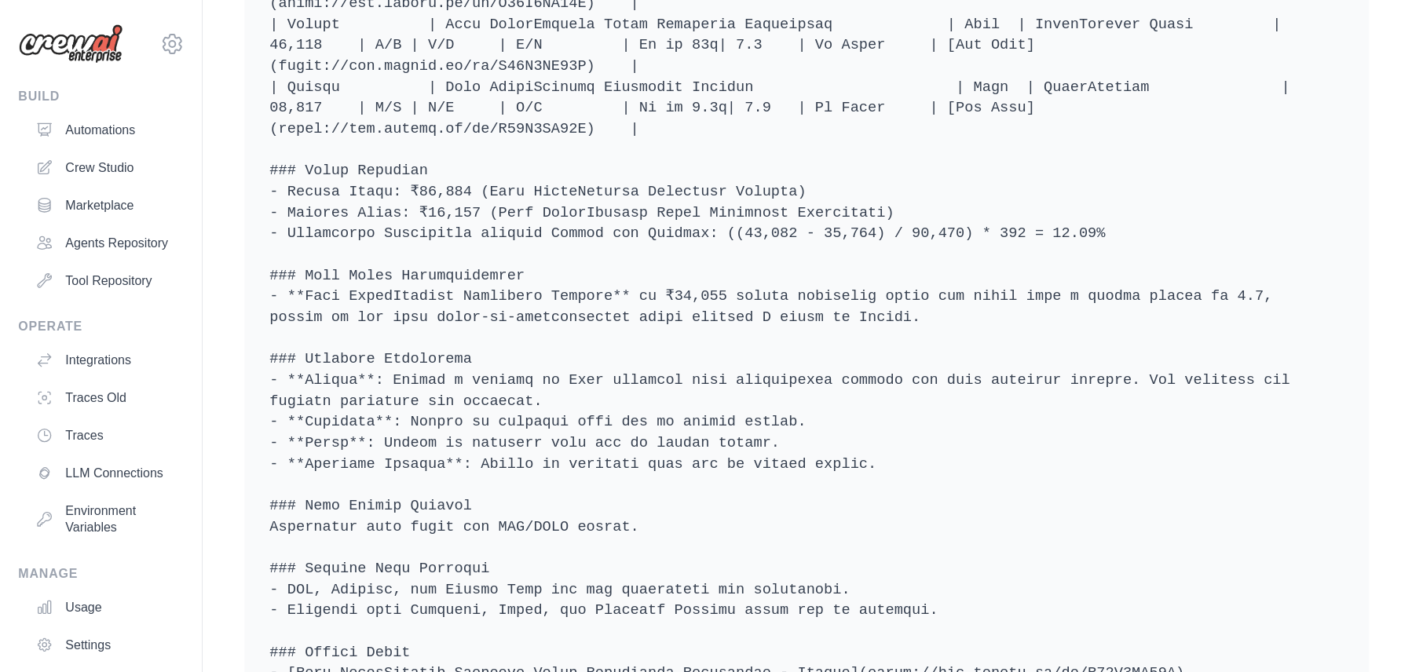
scroll to position [393, 0]
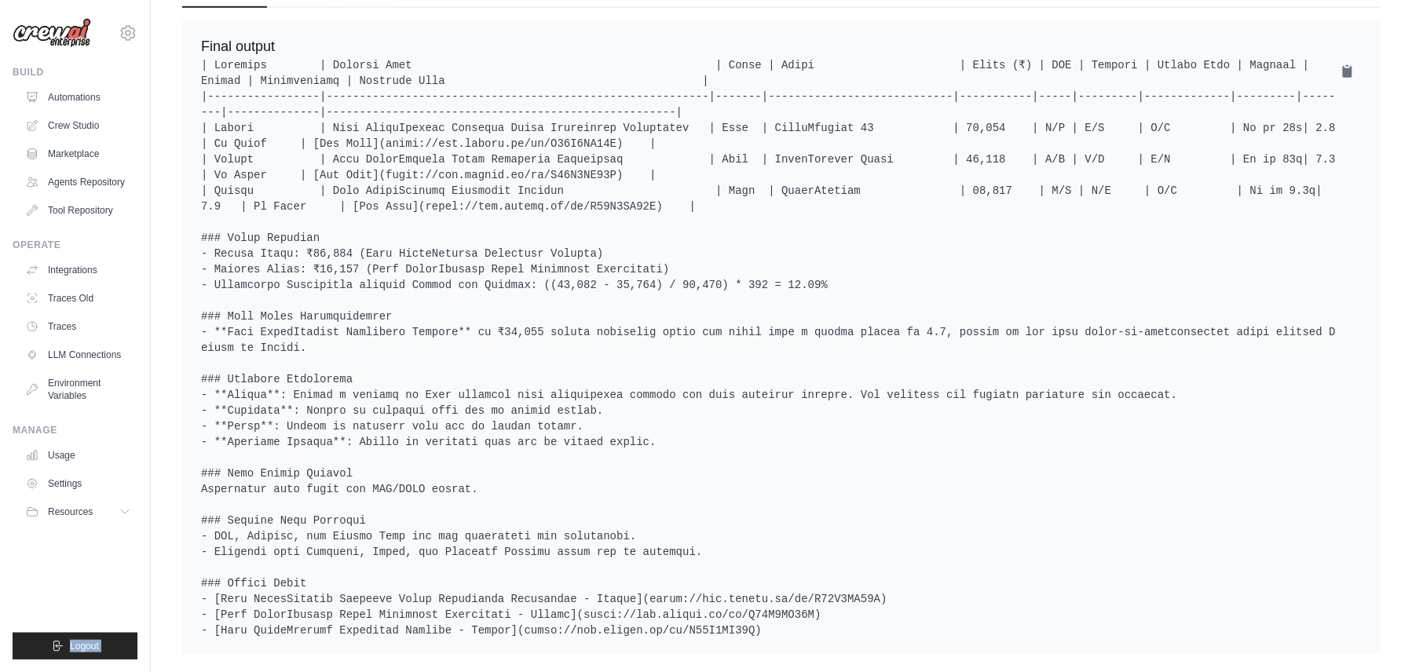
drag, startPoint x: 1065, startPoint y: 0, endPoint x: 117, endPoint y: 593, distance: 1118.4
click at [117, 504] on div "ganeshkumar.cs@tcs.com Settings Build Automations" at bounding box center [706, 143] width 1412 height 1072
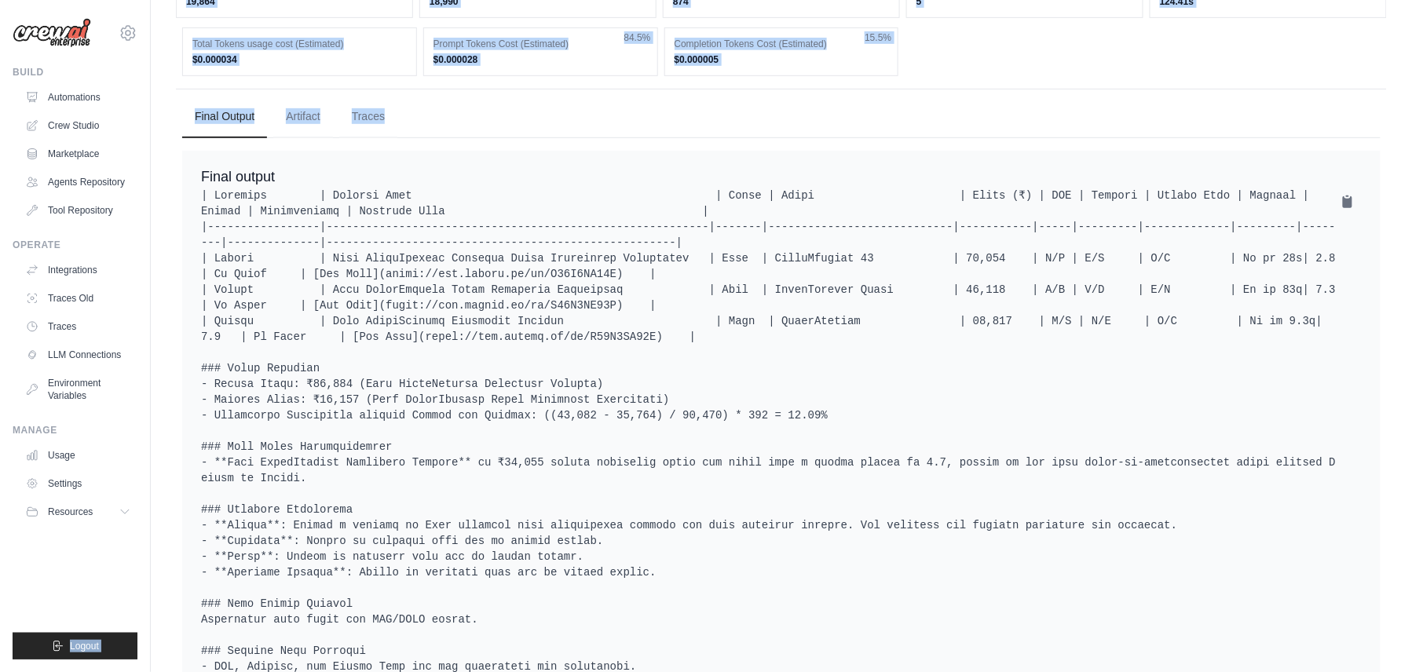
scroll to position [0, 0]
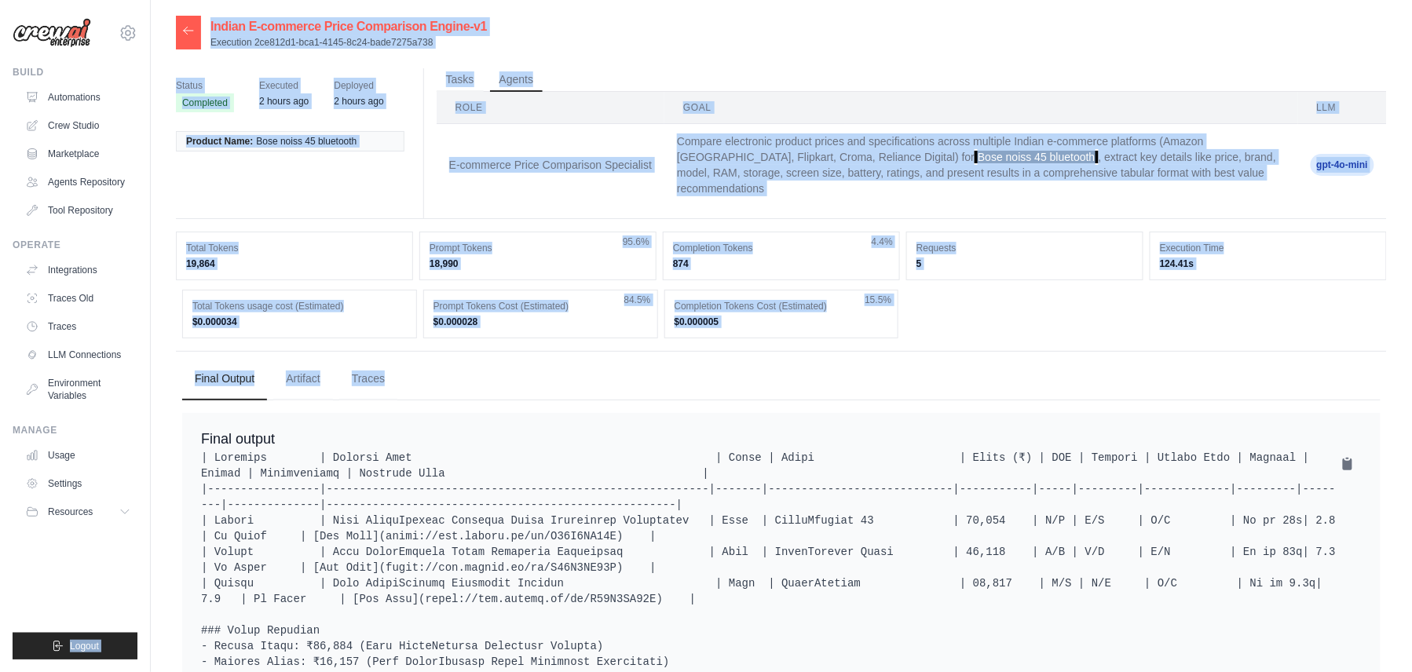
click at [910, 358] on ul "Final Output Artifact Traces" at bounding box center [781, 379] width 1199 height 42
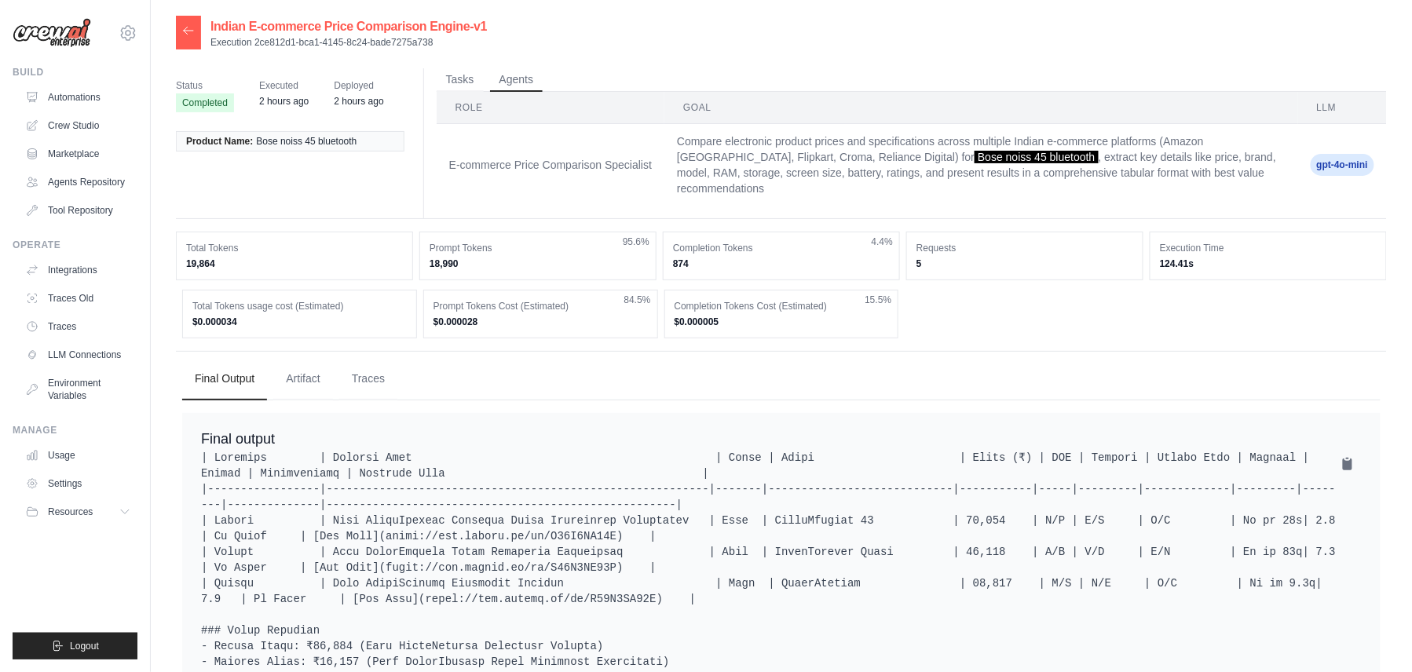
click at [456, 72] on button "Tasks" at bounding box center [460, 80] width 47 height 24
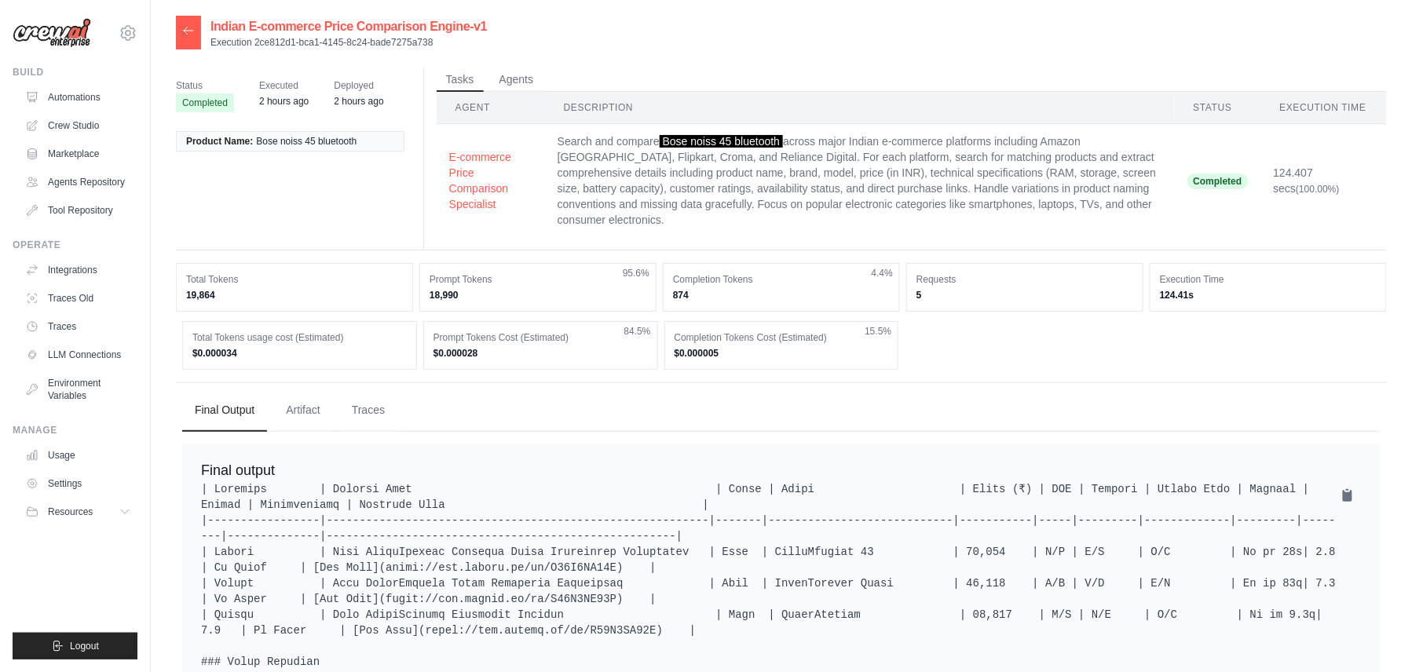
click at [95, 183] on link "Agents Repository" at bounding box center [78, 182] width 119 height 25
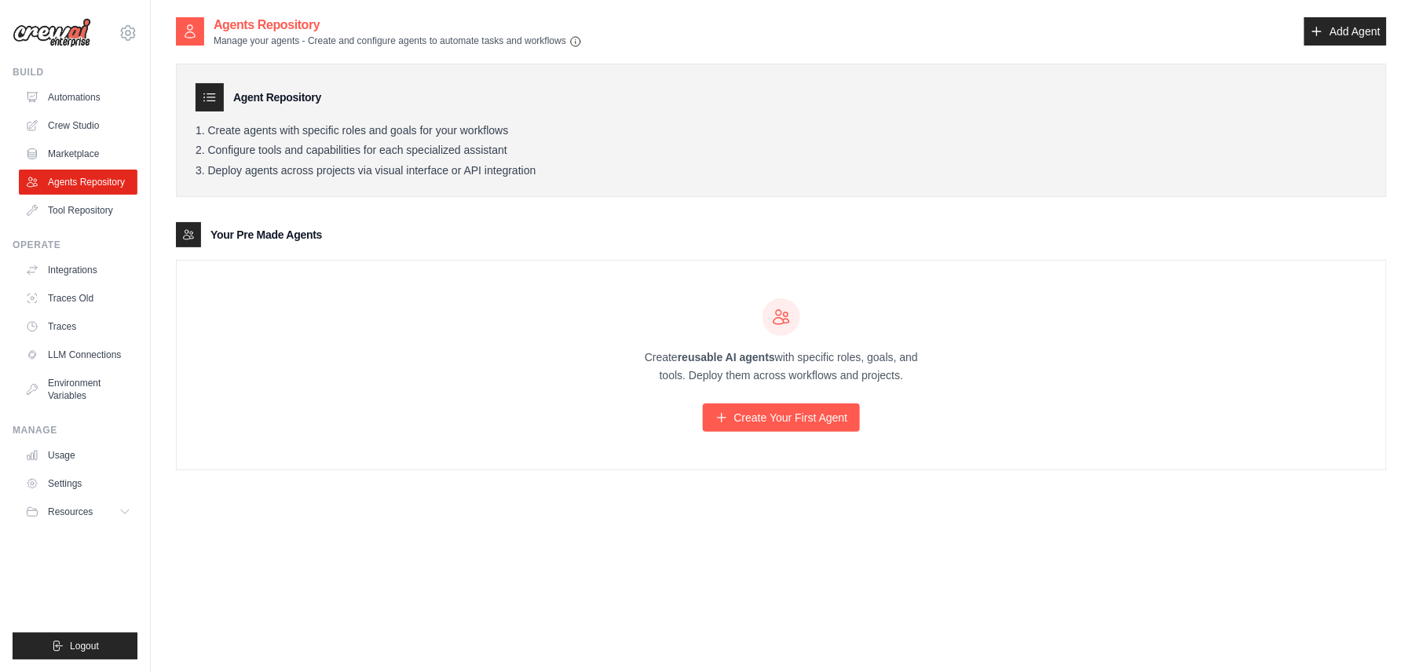
click at [81, 210] on link "Tool Repository" at bounding box center [78, 210] width 119 height 25
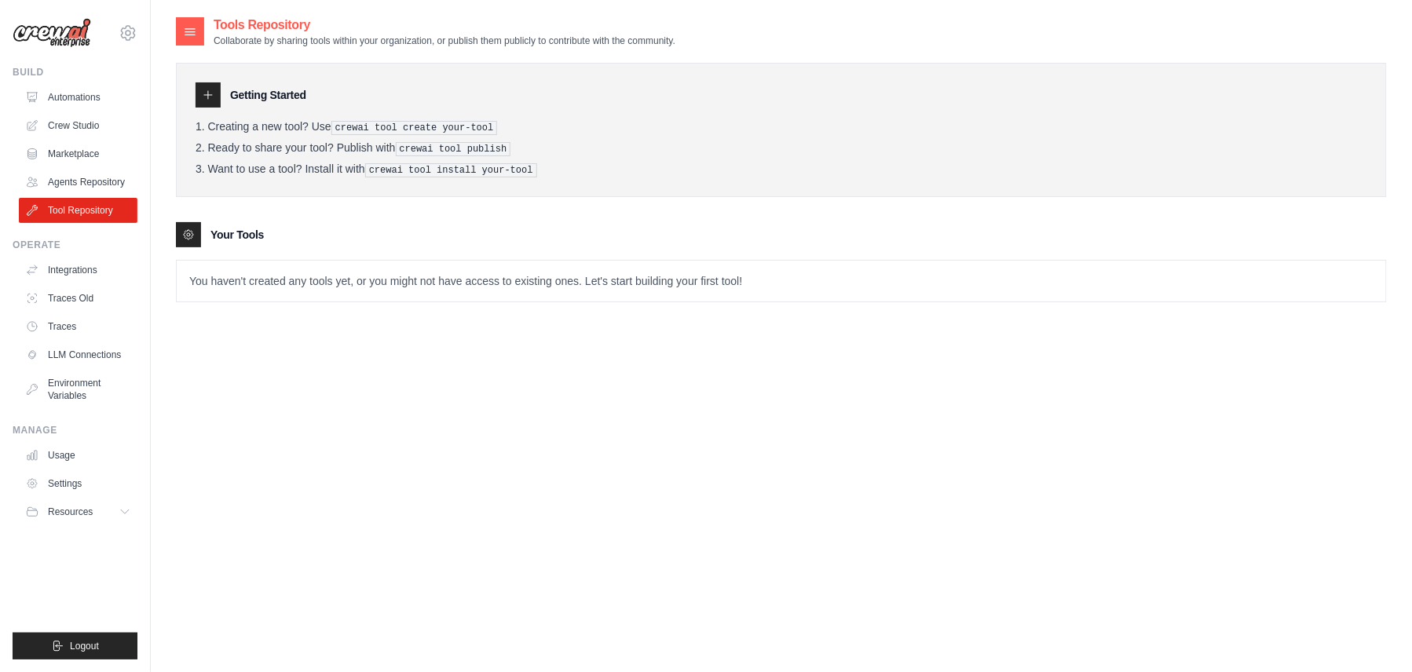
click at [81, 189] on link "Agents Repository" at bounding box center [78, 182] width 119 height 25
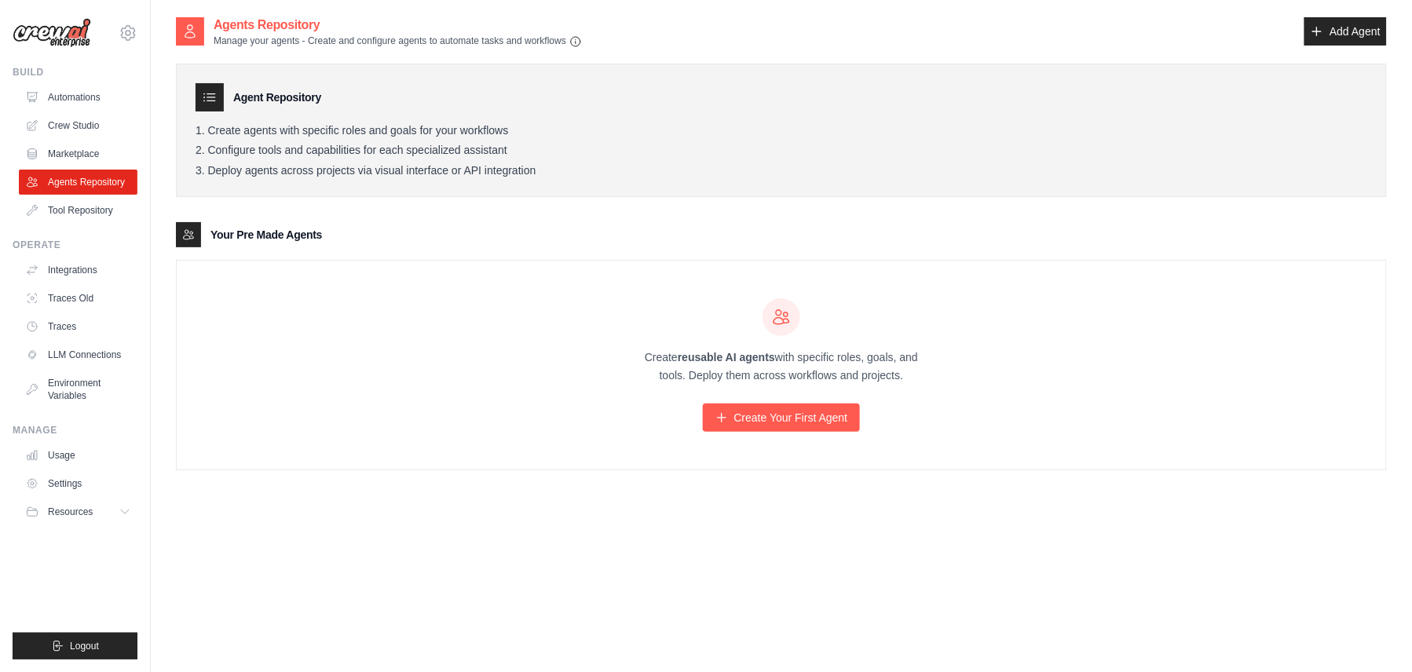
click at [75, 267] on link "Integrations" at bounding box center [78, 270] width 119 height 25
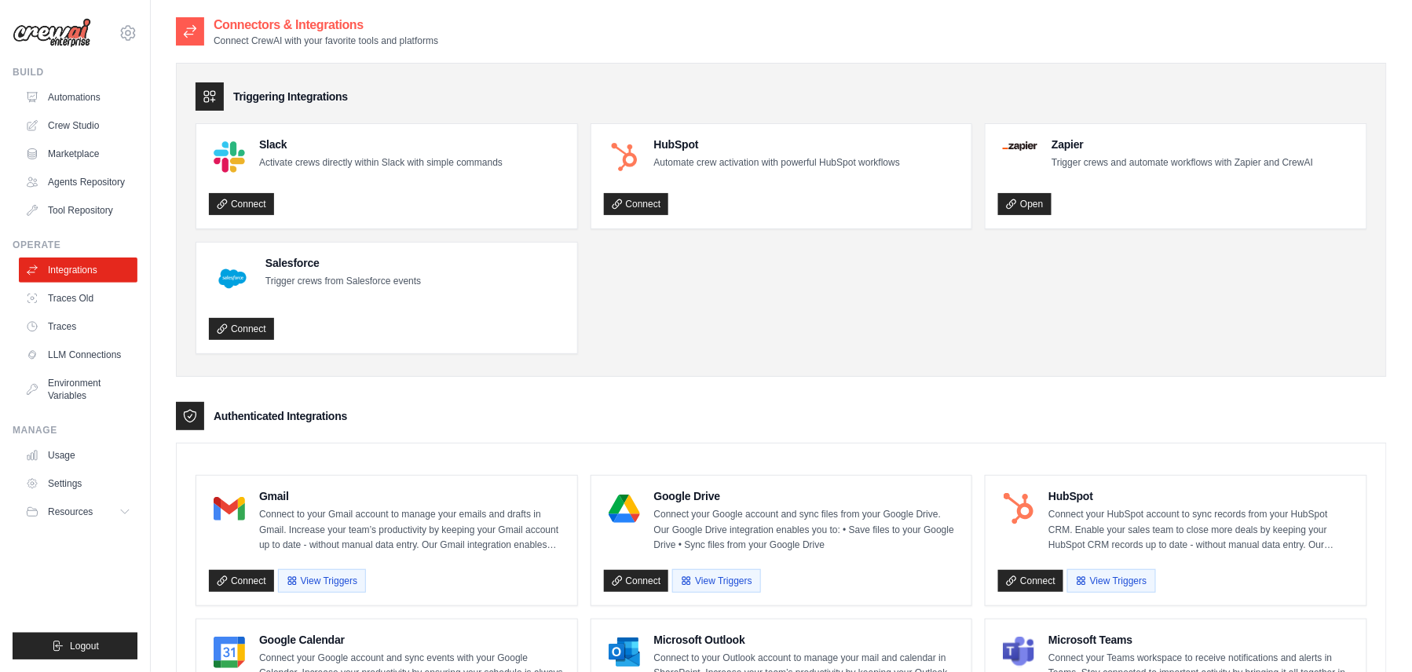
click at [85, 119] on link "Crew Studio" at bounding box center [78, 125] width 119 height 25
